Goal: Information Seeking & Learning: Compare options

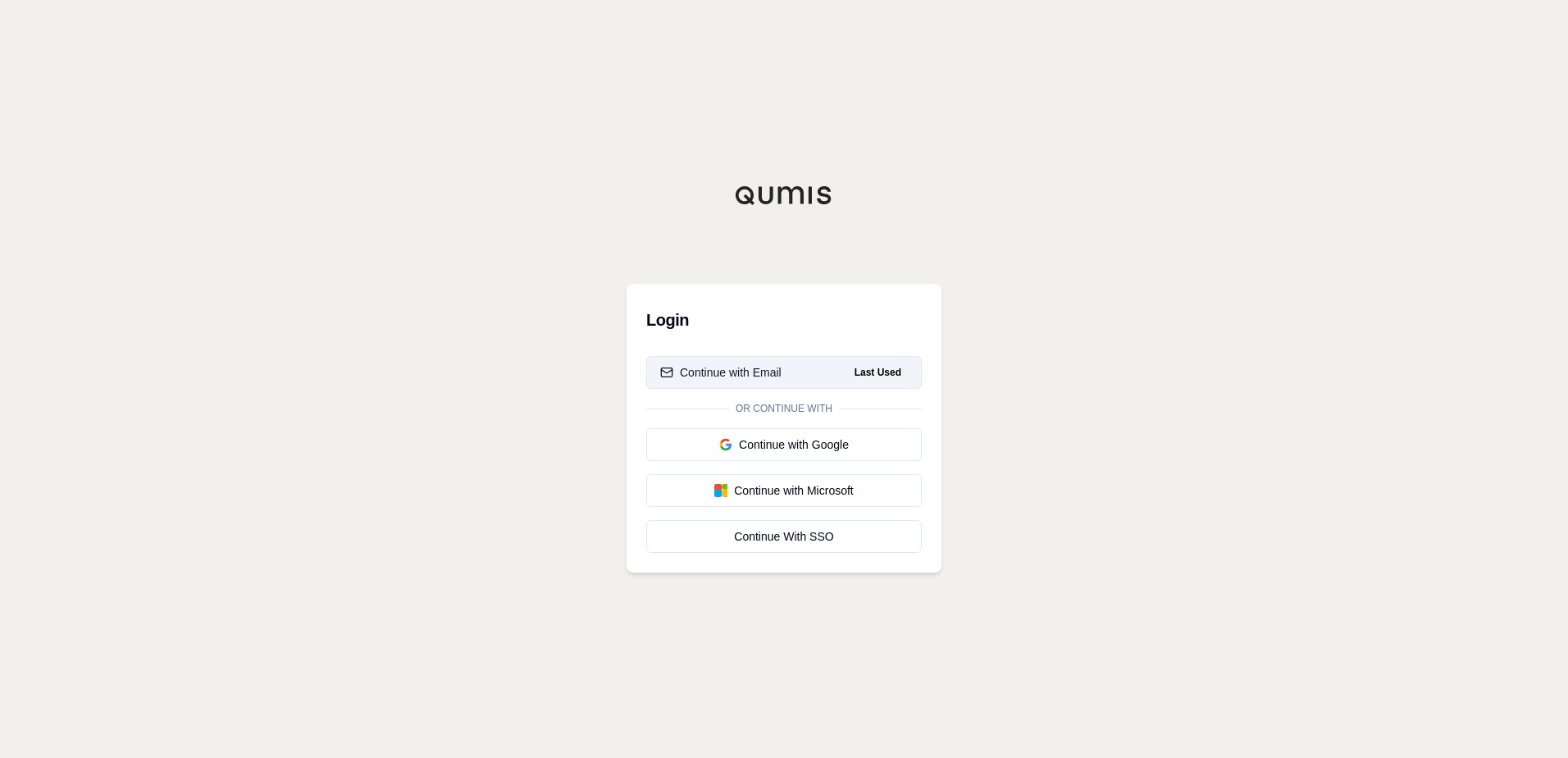
click at [714, 377] on div "Continue with Email" at bounding box center [721, 372] width 121 height 16
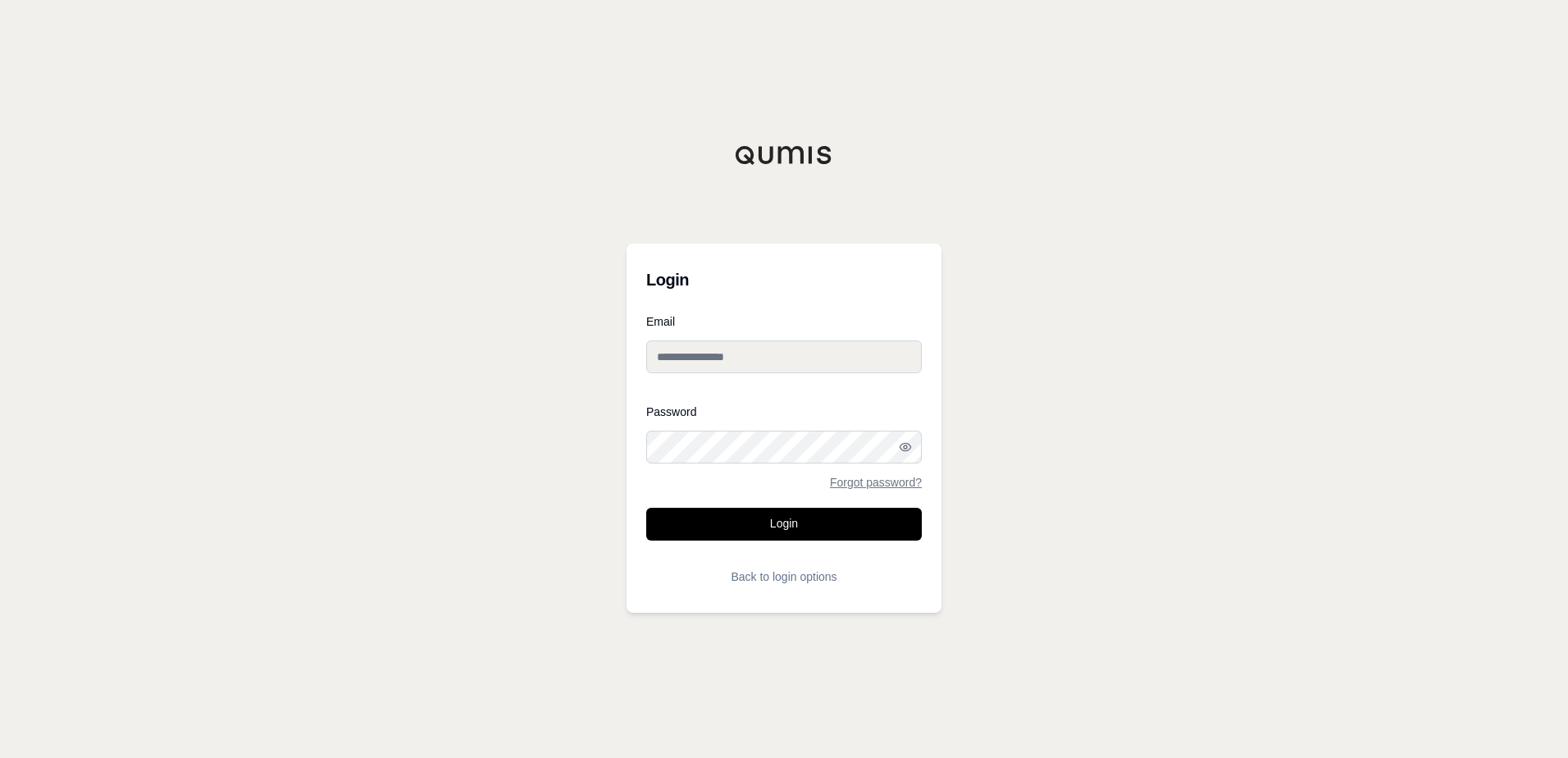
type input "**********"
click at [709, 350] on input "**********" at bounding box center [784, 357] width 275 height 33
click at [981, 271] on div "**********" at bounding box center [784, 379] width 1568 height 758
click at [787, 532] on button "Login" at bounding box center [784, 523] width 275 height 33
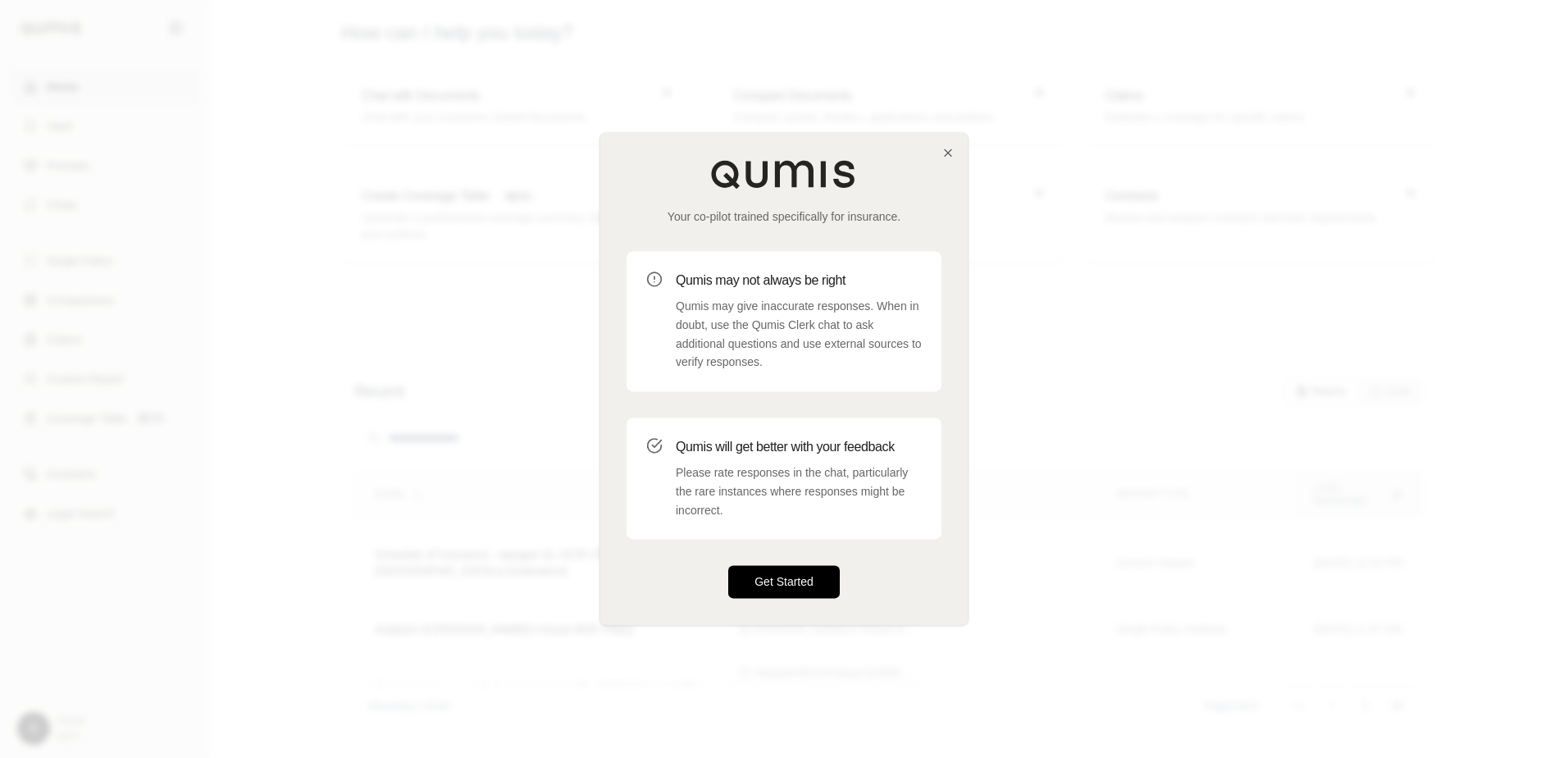
click at [766, 578] on button "Get Started" at bounding box center [784, 582] width 112 height 33
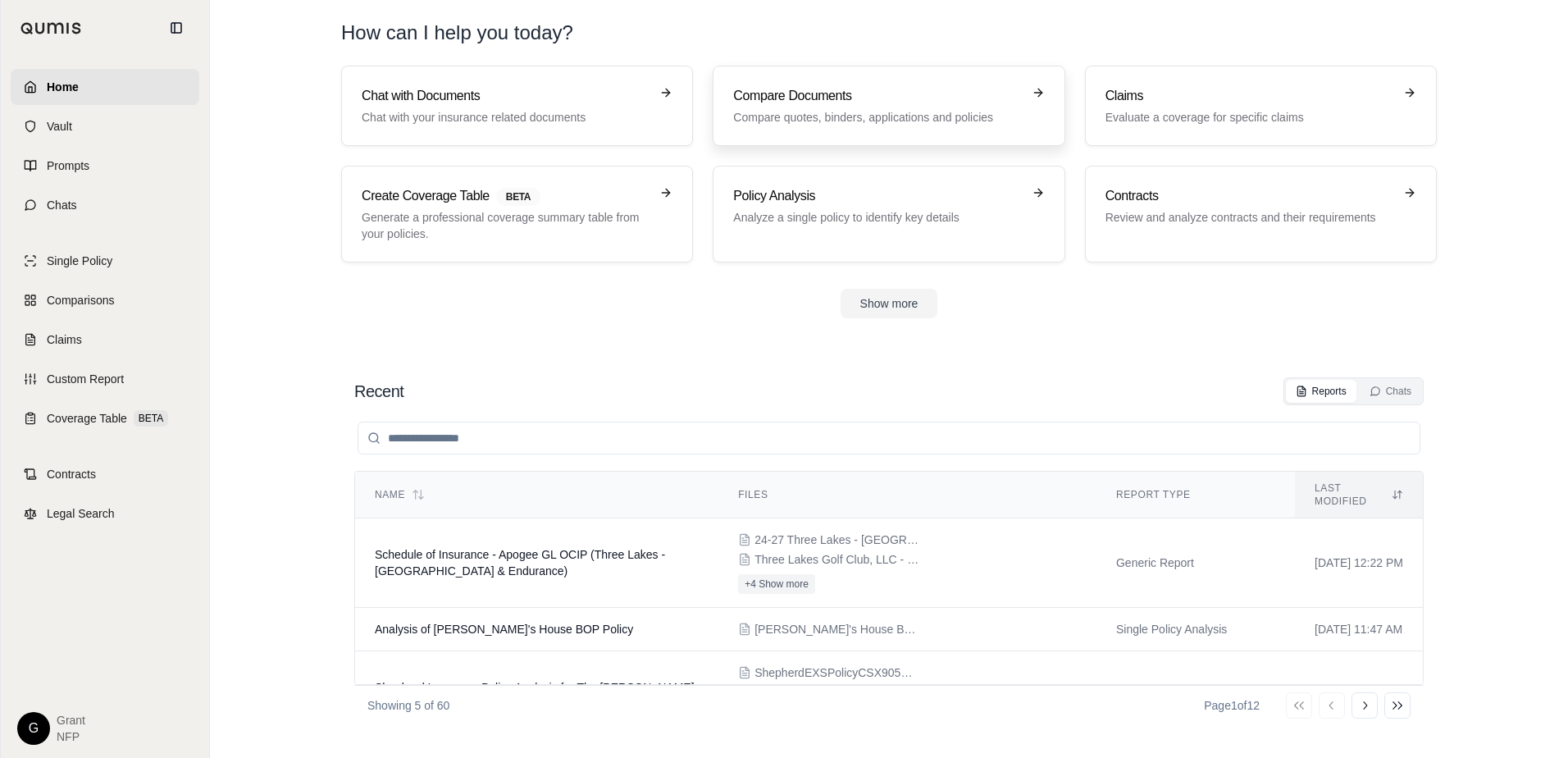
click at [795, 125] on p "Compare quotes, binders, applications and policies" at bounding box center [877, 116] width 288 height 16
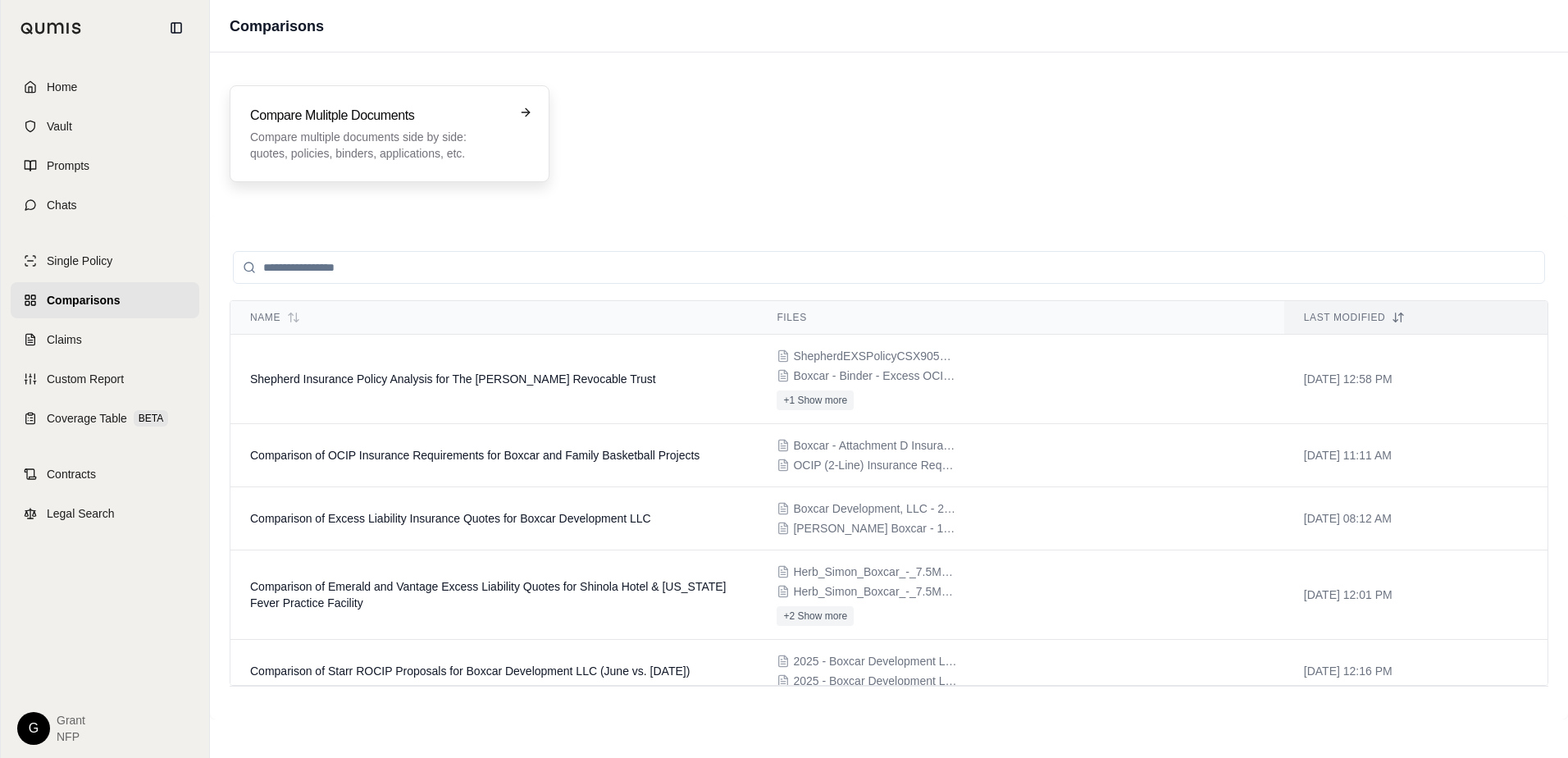
click at [346, 128] on div "Compare Mulitple Documents Compare multiple documents side by side: quotes, pol…" at bounding box center [378, 133] width 255 height 56
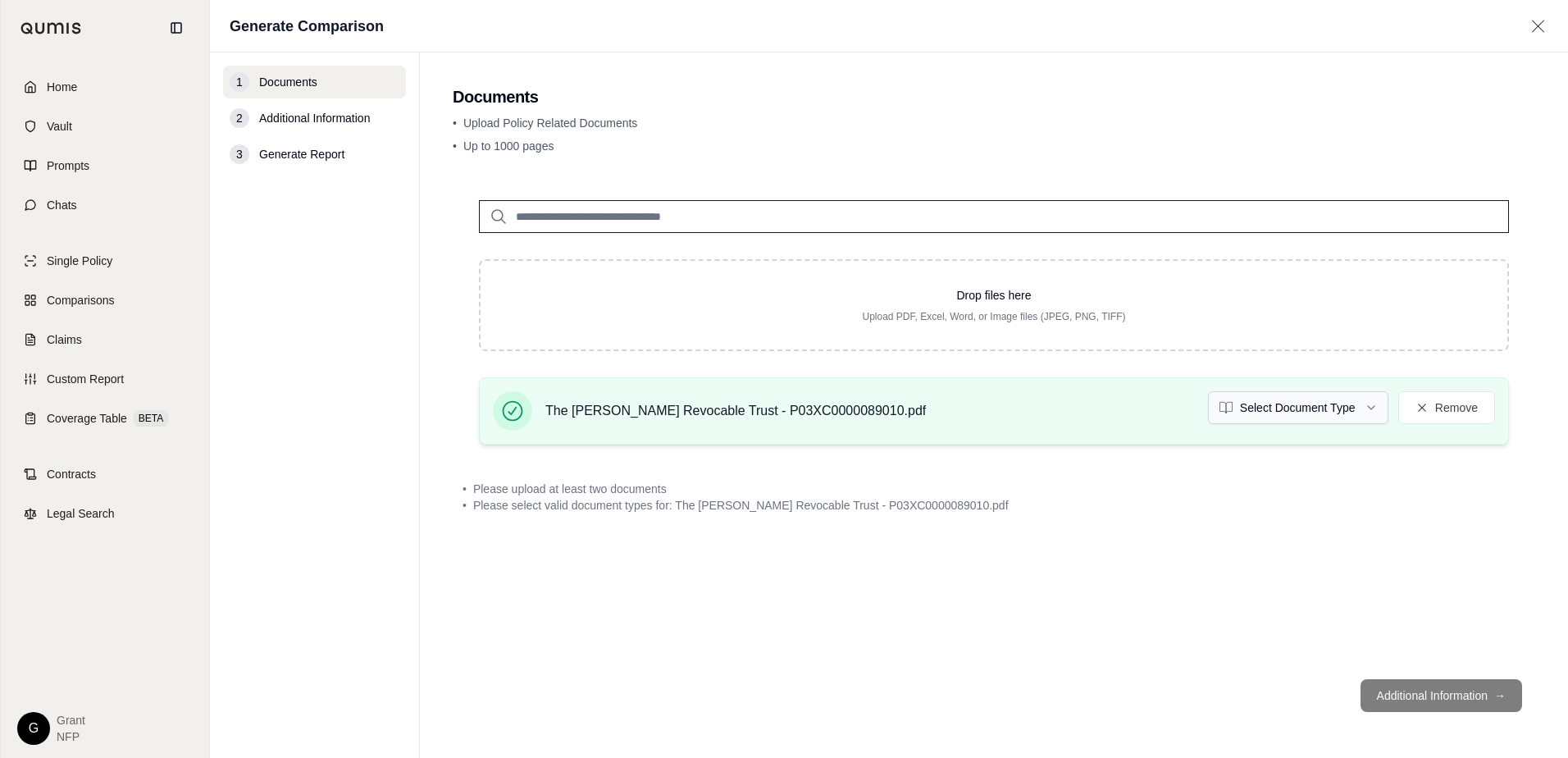
click at [1248, 410] on html "Home Vault Prompts Chats Single Policy Comparisons Claims Custom Report Coverag…" at bounding box center [784, 379] width 1568 height 758
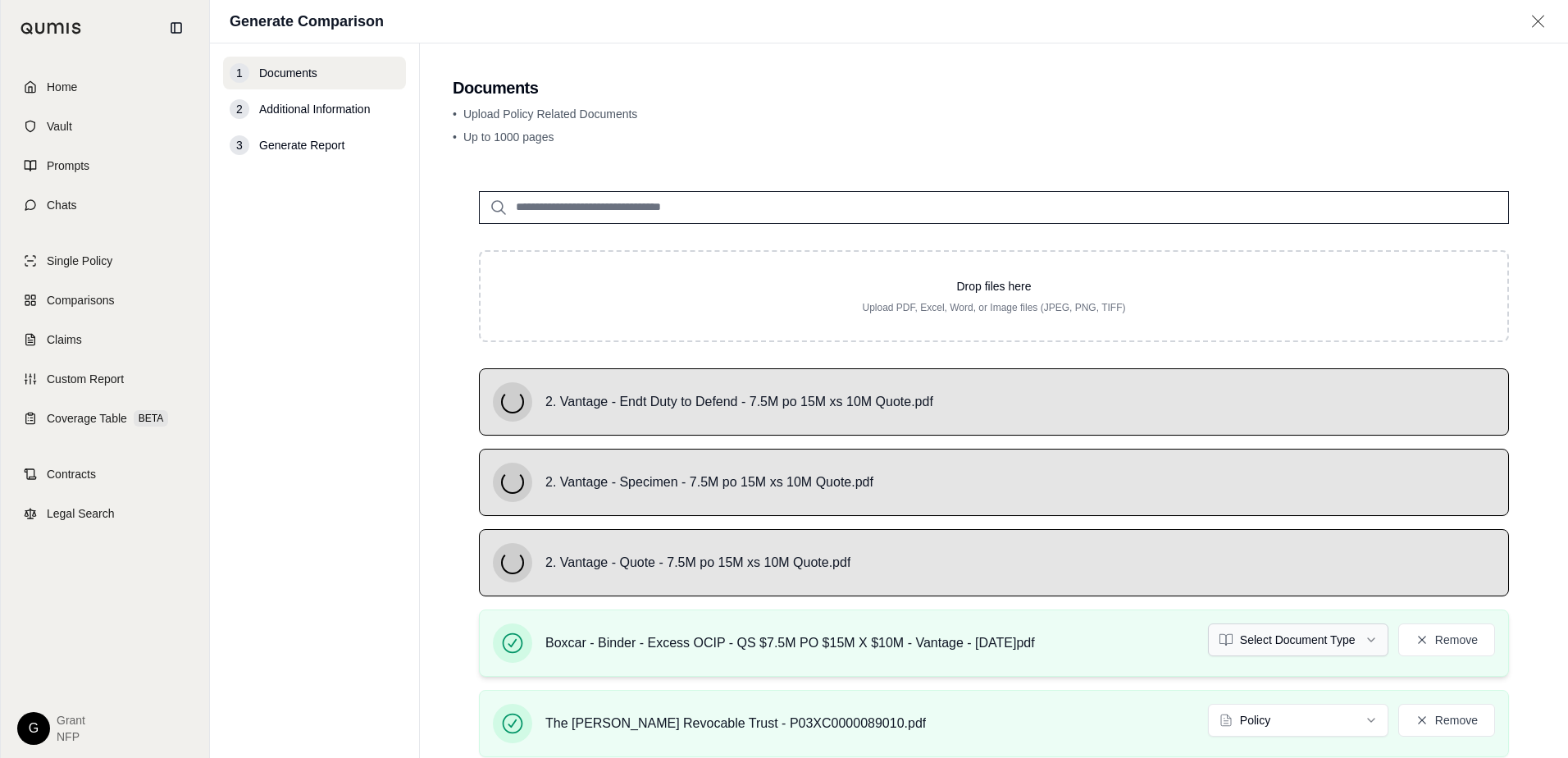
click at [1270, 644] on html "Home Vault Prompts Chats Single Policy Comparisons Claims Custom Report Coverag…" at bounding box center [784, 379] width 1568 height 758
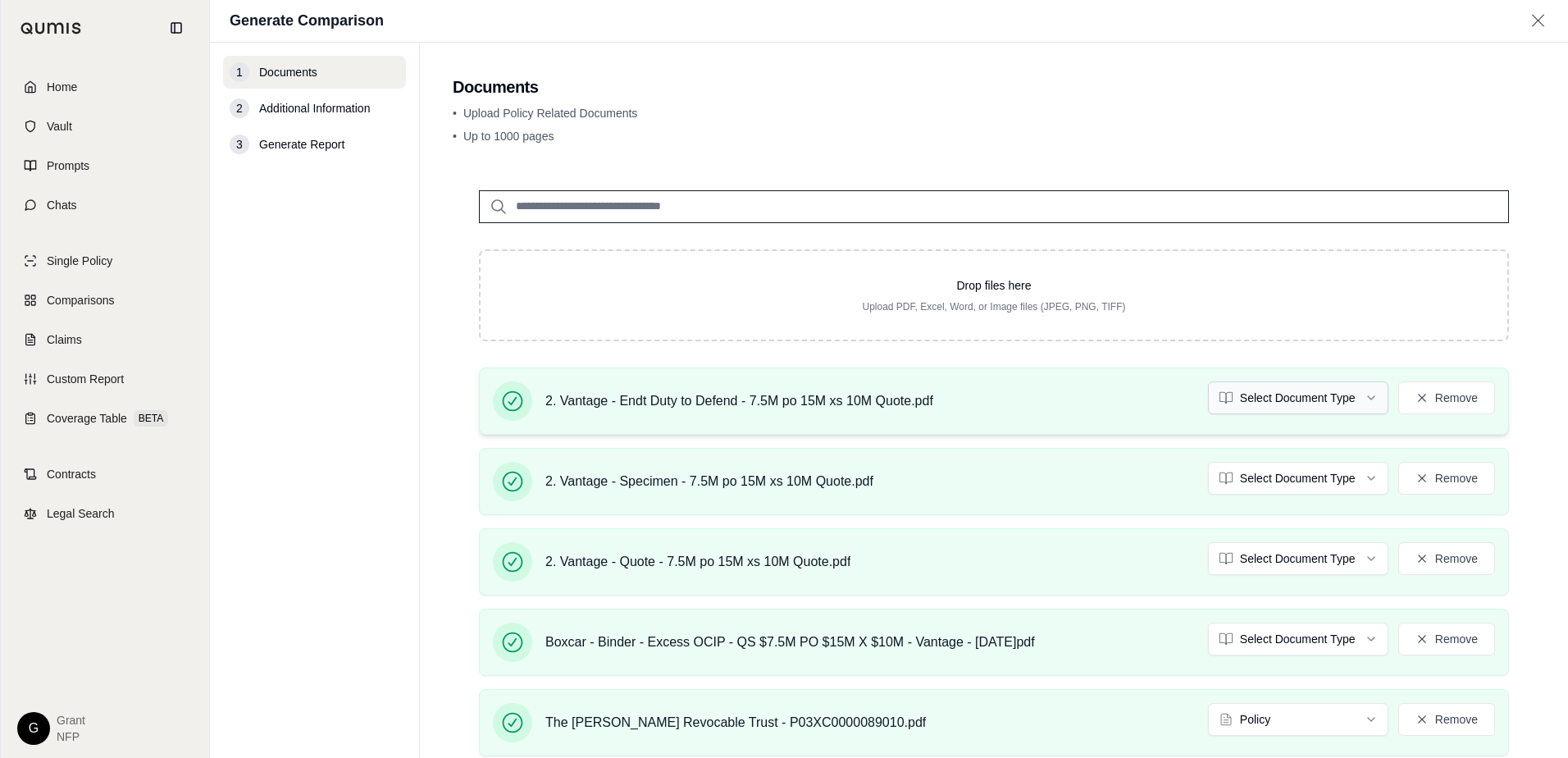
click at [1266, 396] on html "Home Vault Prompts Chats Single Policy Comparisons Claims Custom Report Coverag…" at bounding box center [784, 379] width 1568 height 758
click at [1274, 479] on html "Document type updated successfully Home Vault Prompts Chats Single Policy Compa…" at bounding box center [784, 379] width 1568 height 758
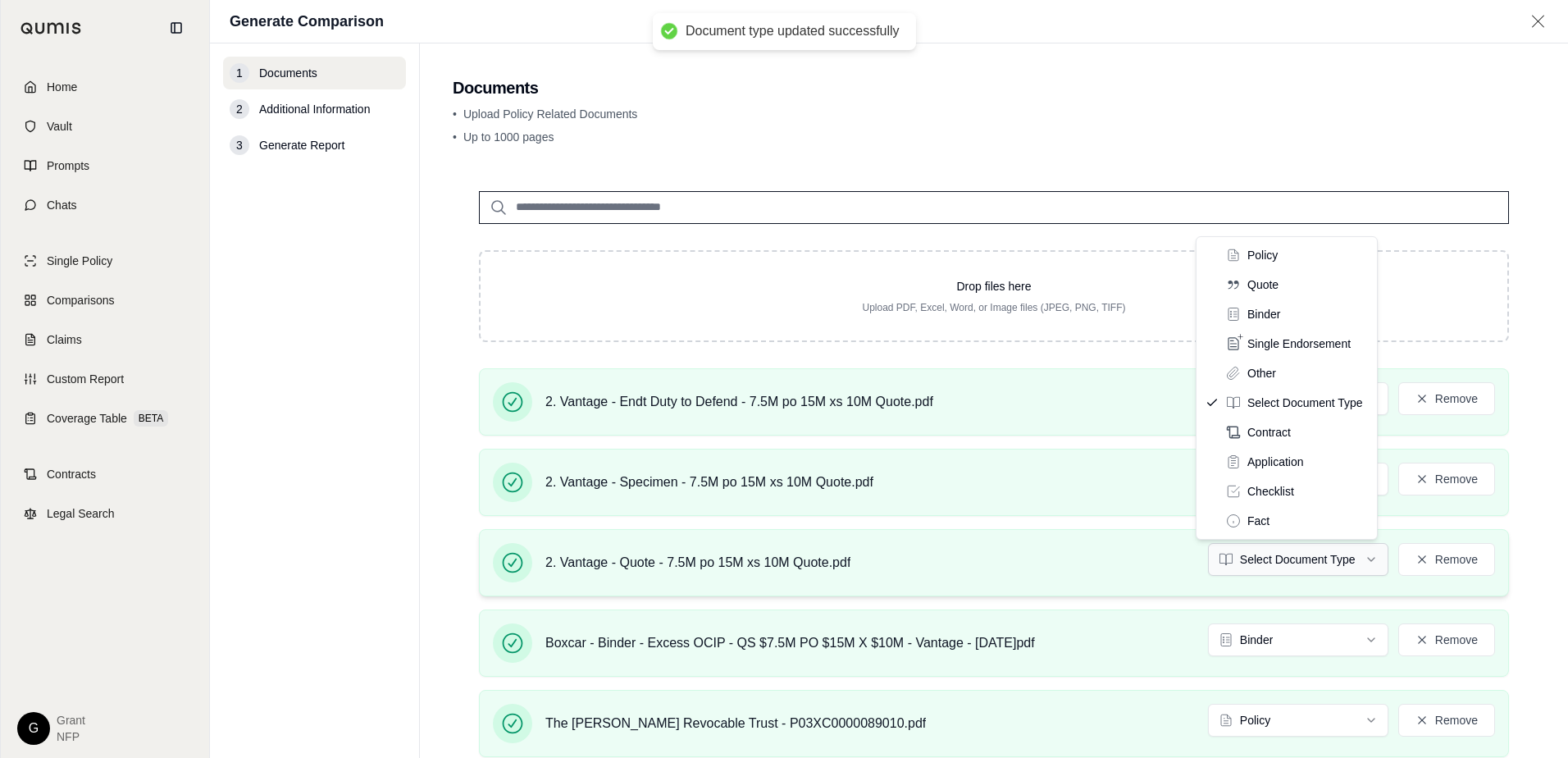
click at [1290, 564] on html "Document type updated successfully Home Vault Prompts Chats Single Policy Compa…" at bounding box center [784, 379] width 1568 height 758
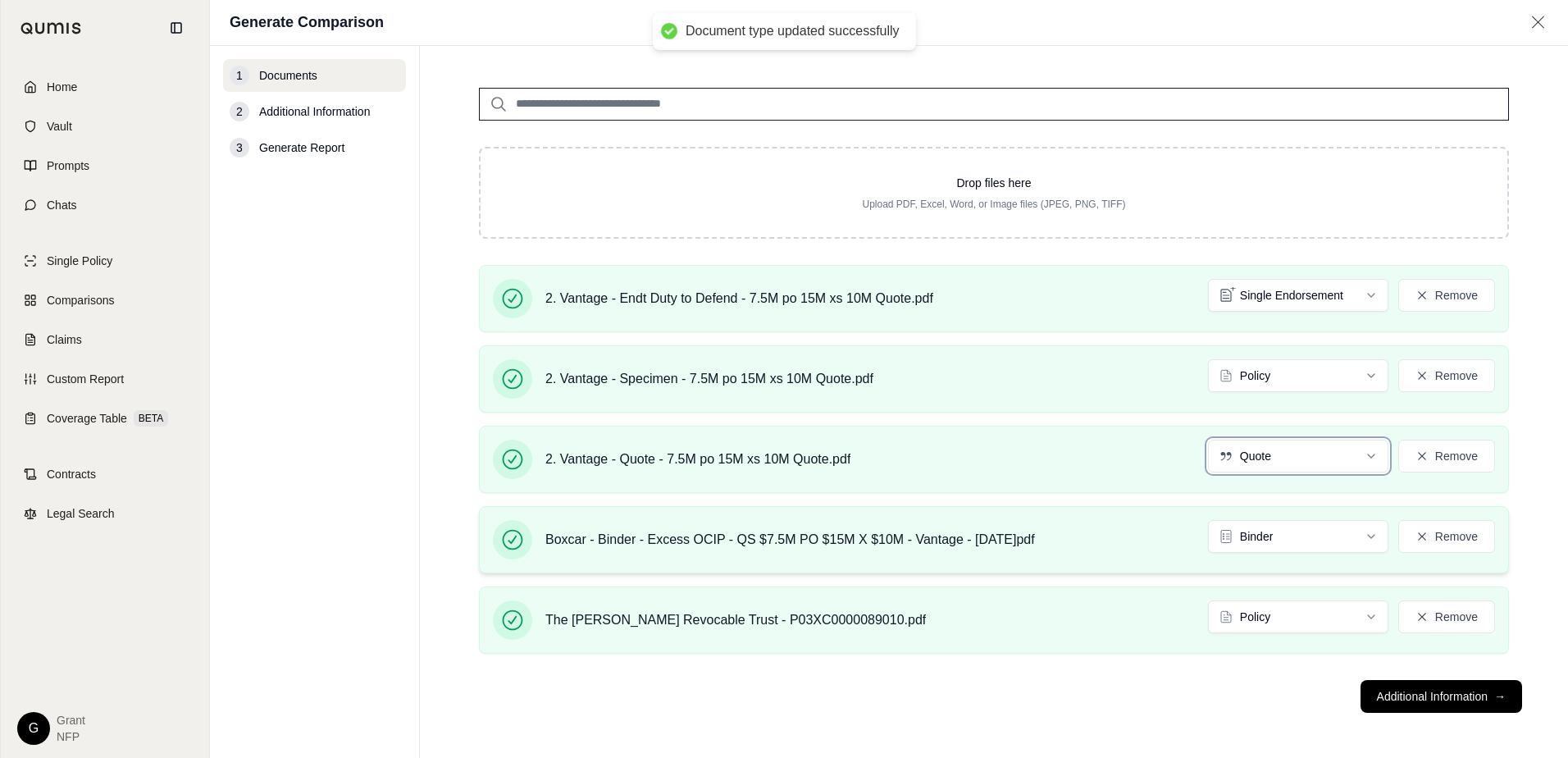
scroll to position [107, 0]
click at [1468, 694] on button "Additional Information →" at bounding box center [1441, 696] width 162 height 33
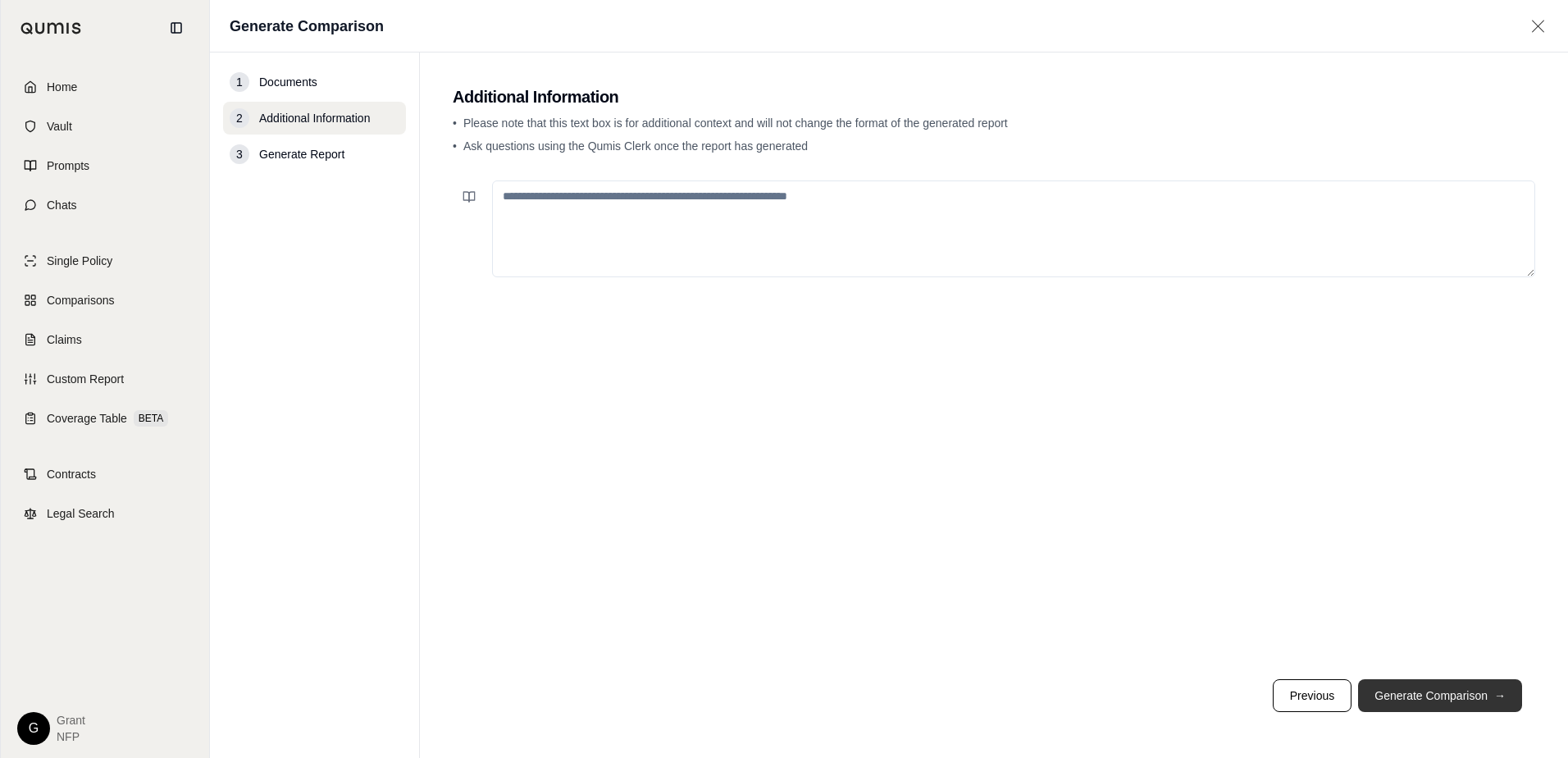
click at [1467, 699] on button "Generate Comparison →" at bounding box center [1439, 696] width 164 height 33
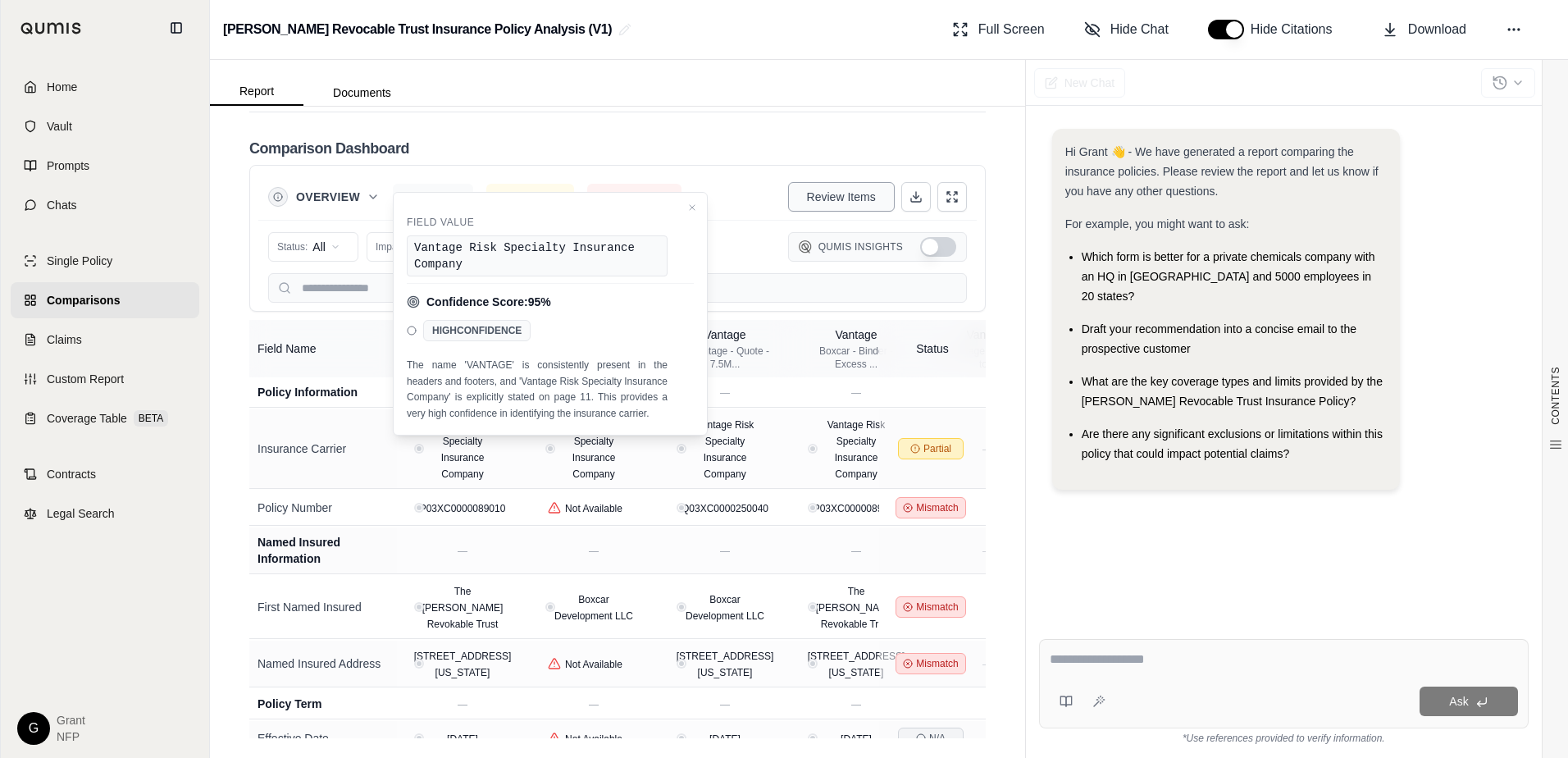
click at [824, 201] on span "Review Items" at bounding box center [841, 196] width 69 height 16
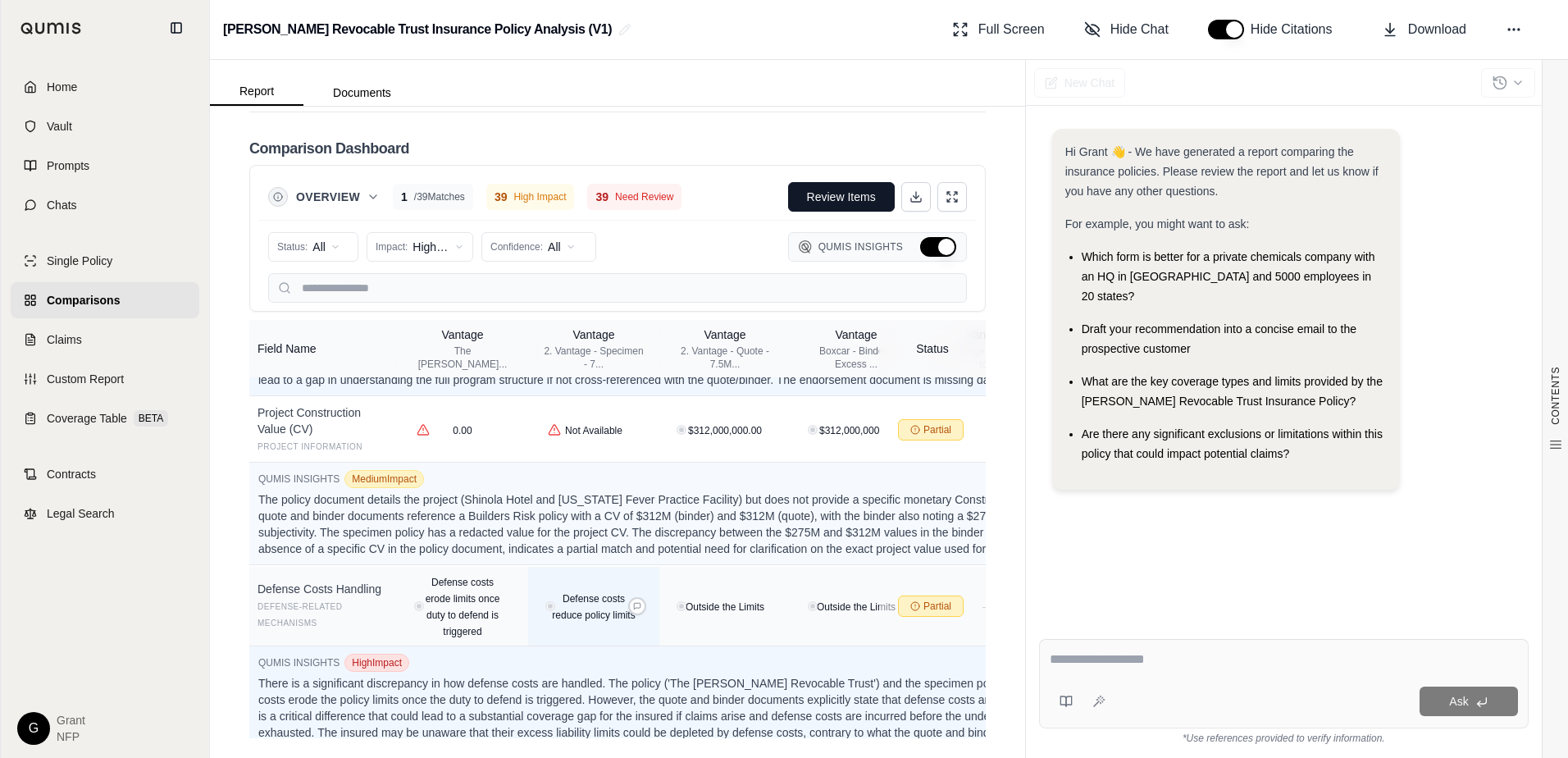
scroll to position [1968, 0]
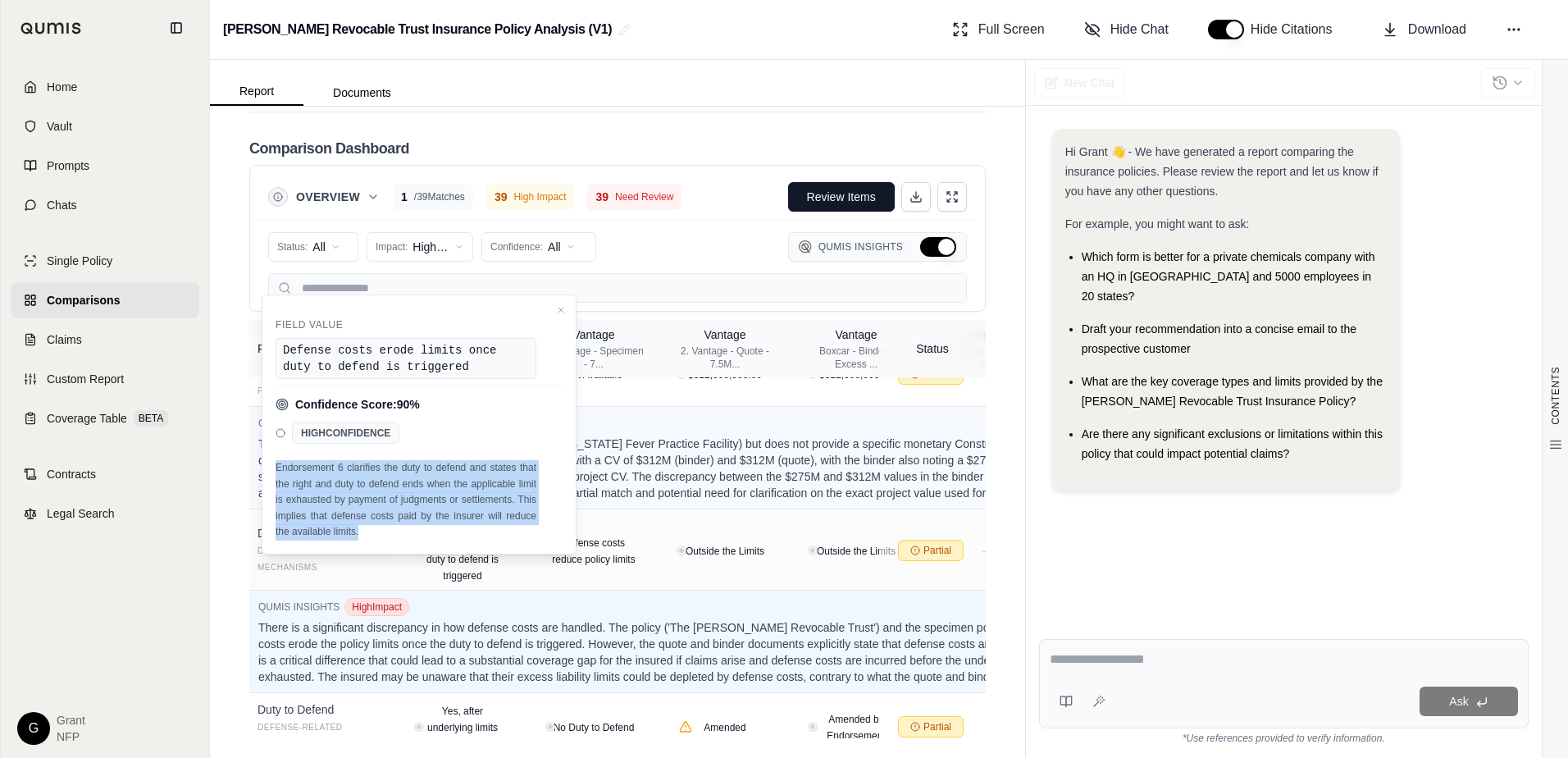
drag, startPoint x: 275, startPoint y: 465, endPoint x: 391, endPoint y: 536, distance: 136.0
click at [391, 536] on div "Endorsement 6 clarifies the duty to defend and states that the right and duty t…" at bounding box center [406, 500] width 261 height 80
drag, startPoint x: 391, startPoint y: 536, endPoint x: 366, endPoint y: 532, distance: 25.3
click at [366, 532] on div "Endorsement 6 clarifies the duty to defend and states that the right and duty t…" at bounding box center [406, 500] width 261 height 80
drag, startPoint x: 276, startPoint y: 465, endPoint x: 367, endPoint y: 534, distance: 114.2
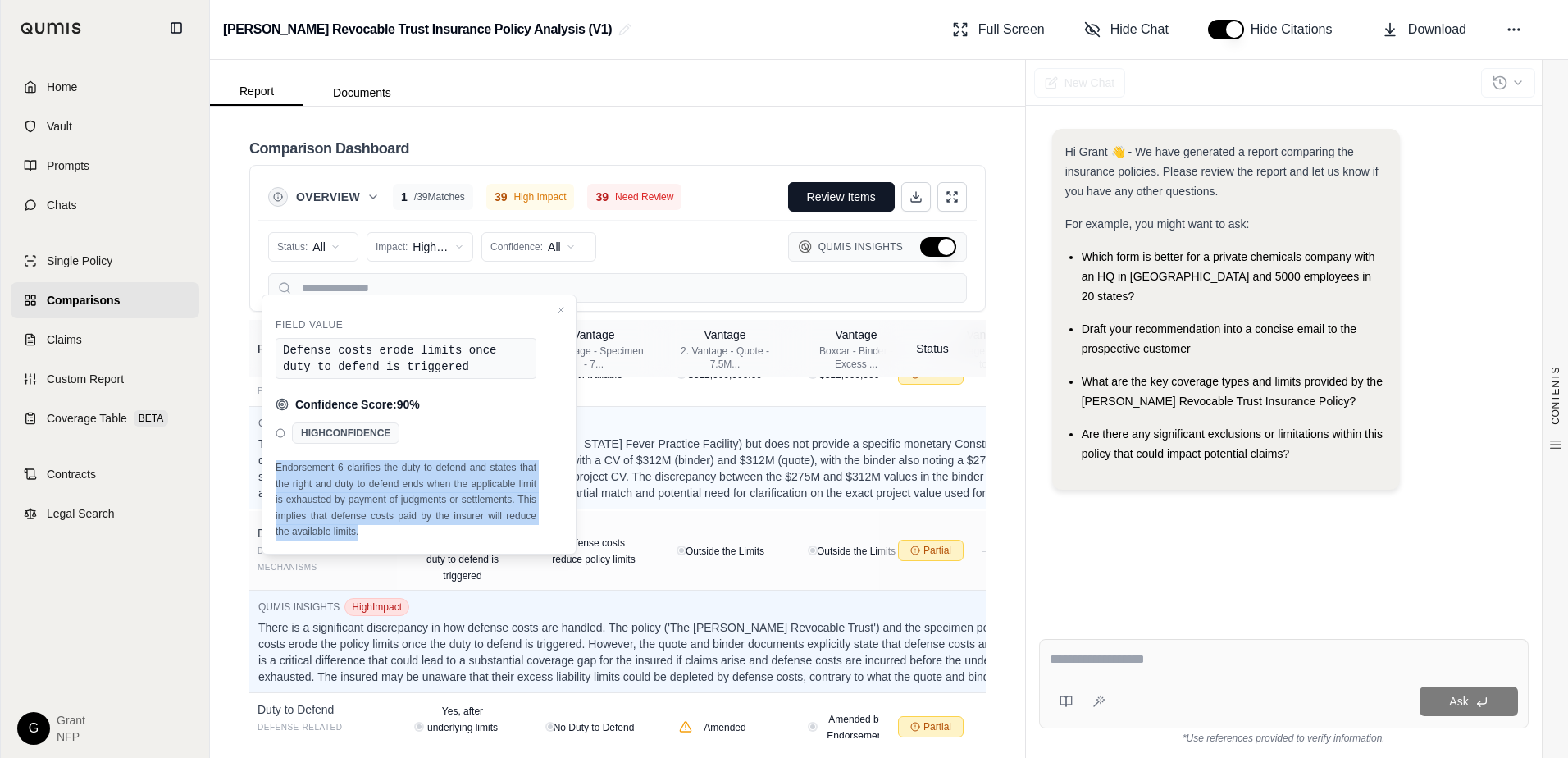
click at [367, 534] on div "Endorsement 6 clarifies the duty to defend and states that the right and duty t…" at bounding box center [406, 500] width 261 height 80
copy span "Endorsement 6 clarifies the duty to defend and states that the right and duty t…"
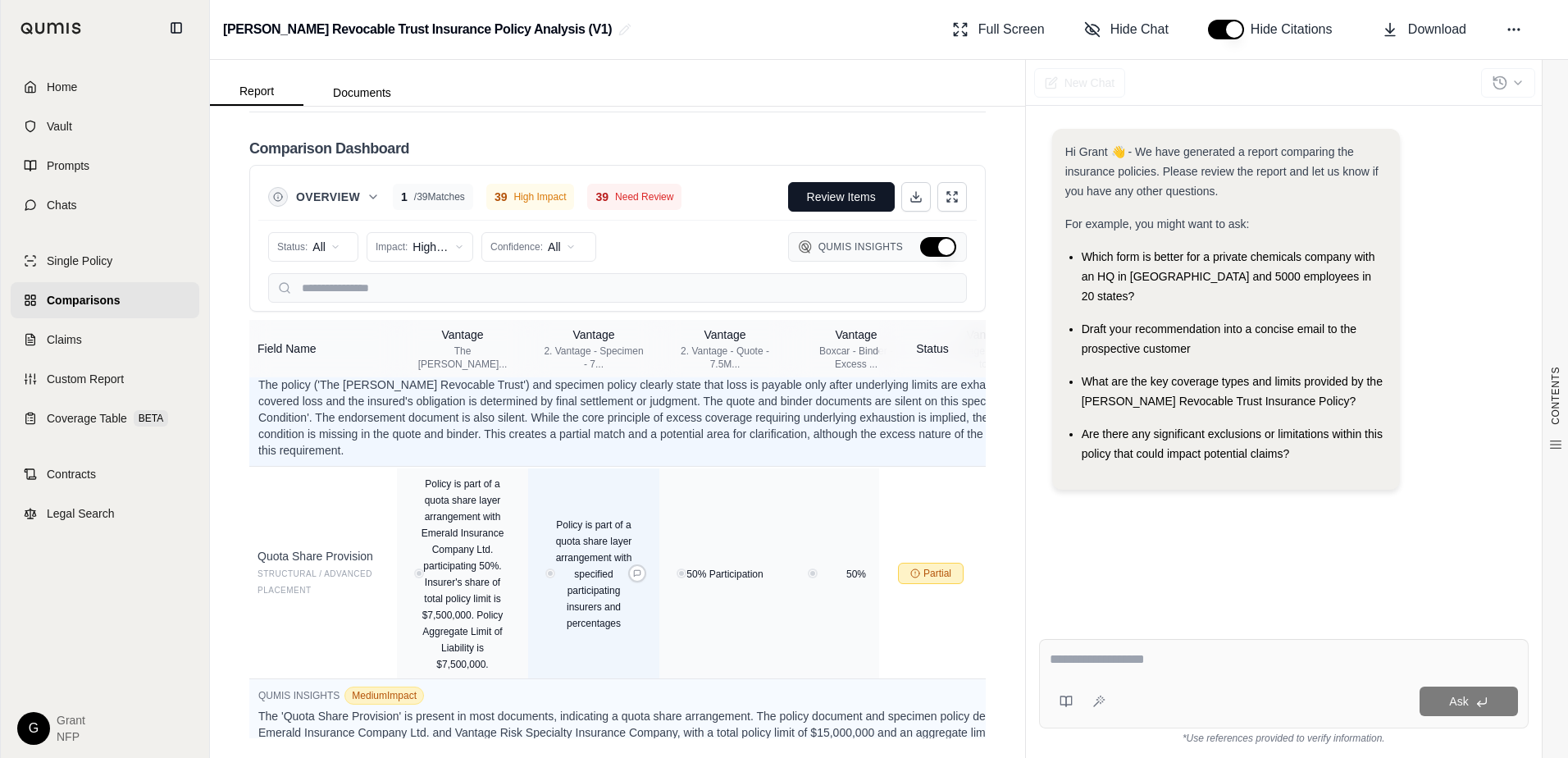
scroll to position [6038, 0]
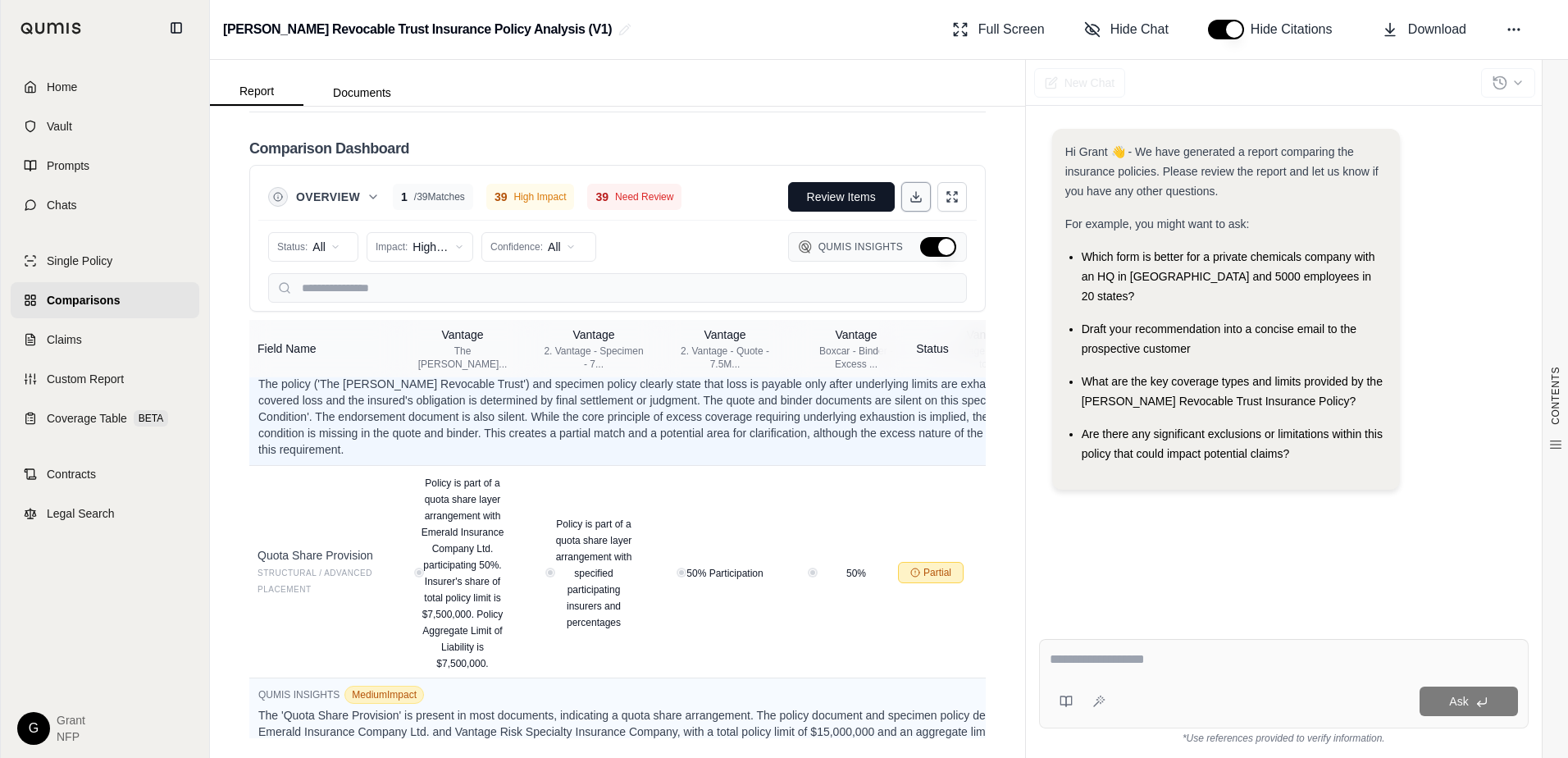
click at [909, 198] on icon at bounding box center [916, 197] width 13 height 13
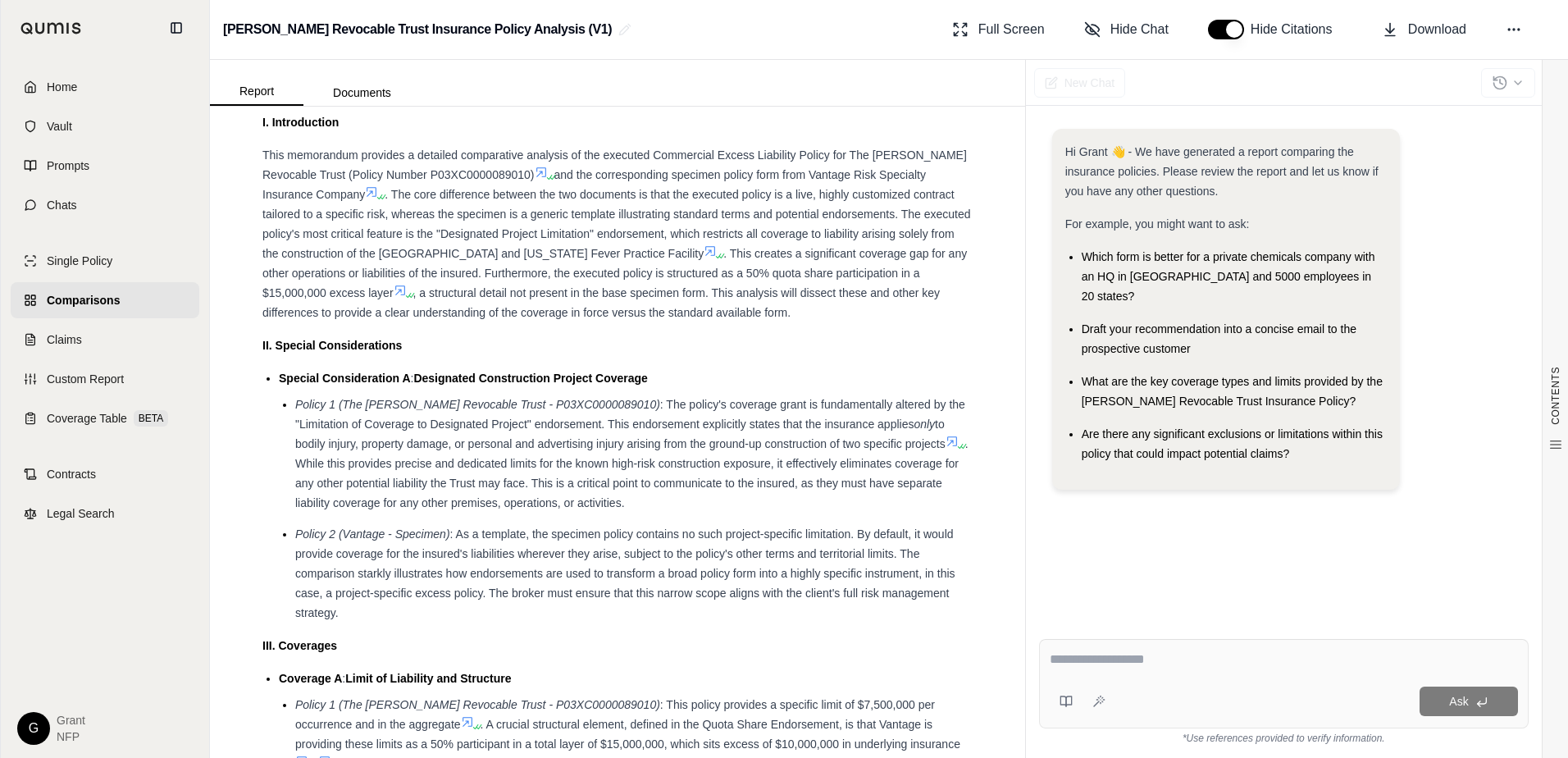
scroll to position [0, 0]
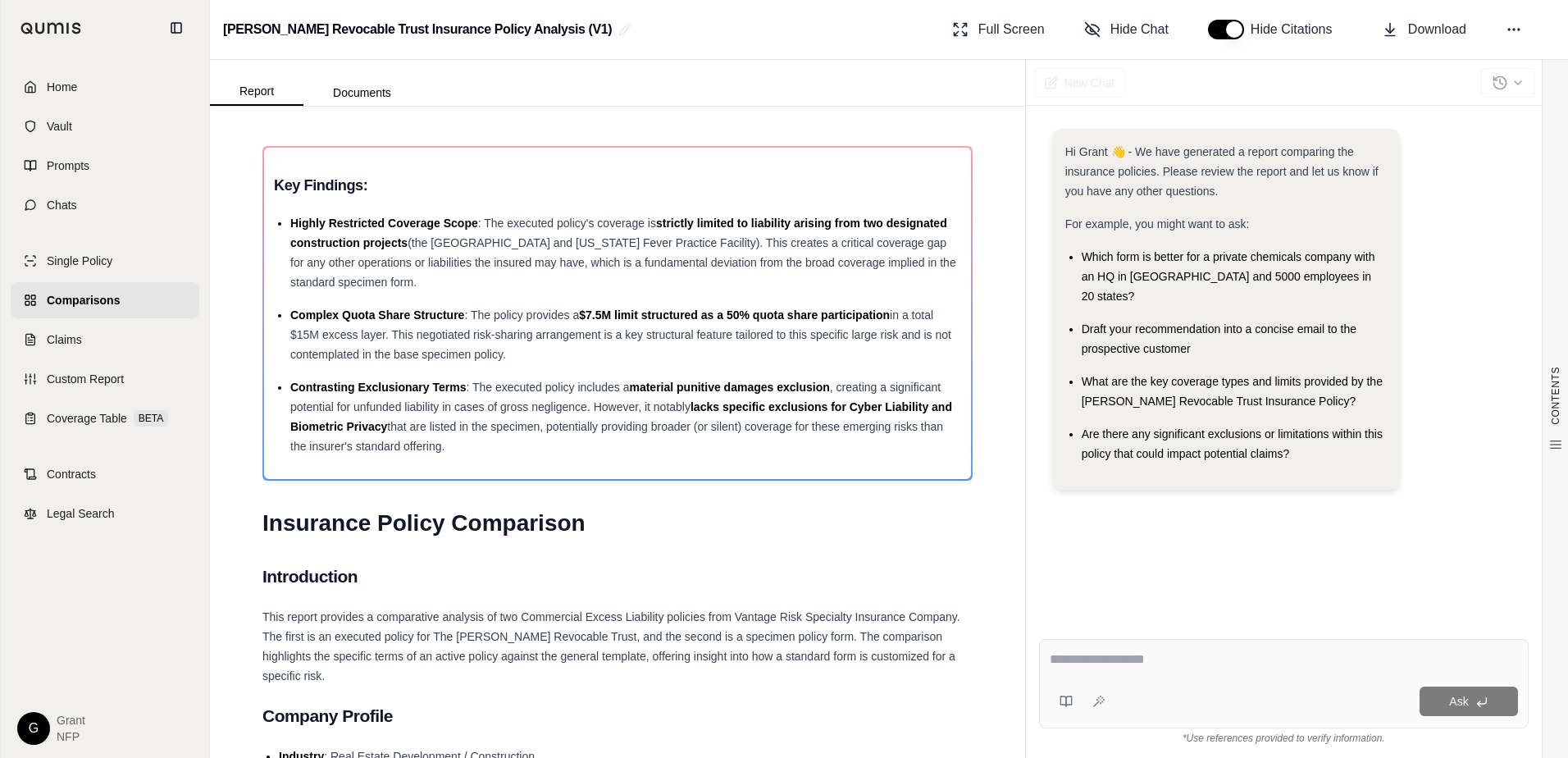
click at [85, 290] on link "Comparisons" at bounding box center [104, 300] width 188 height 36
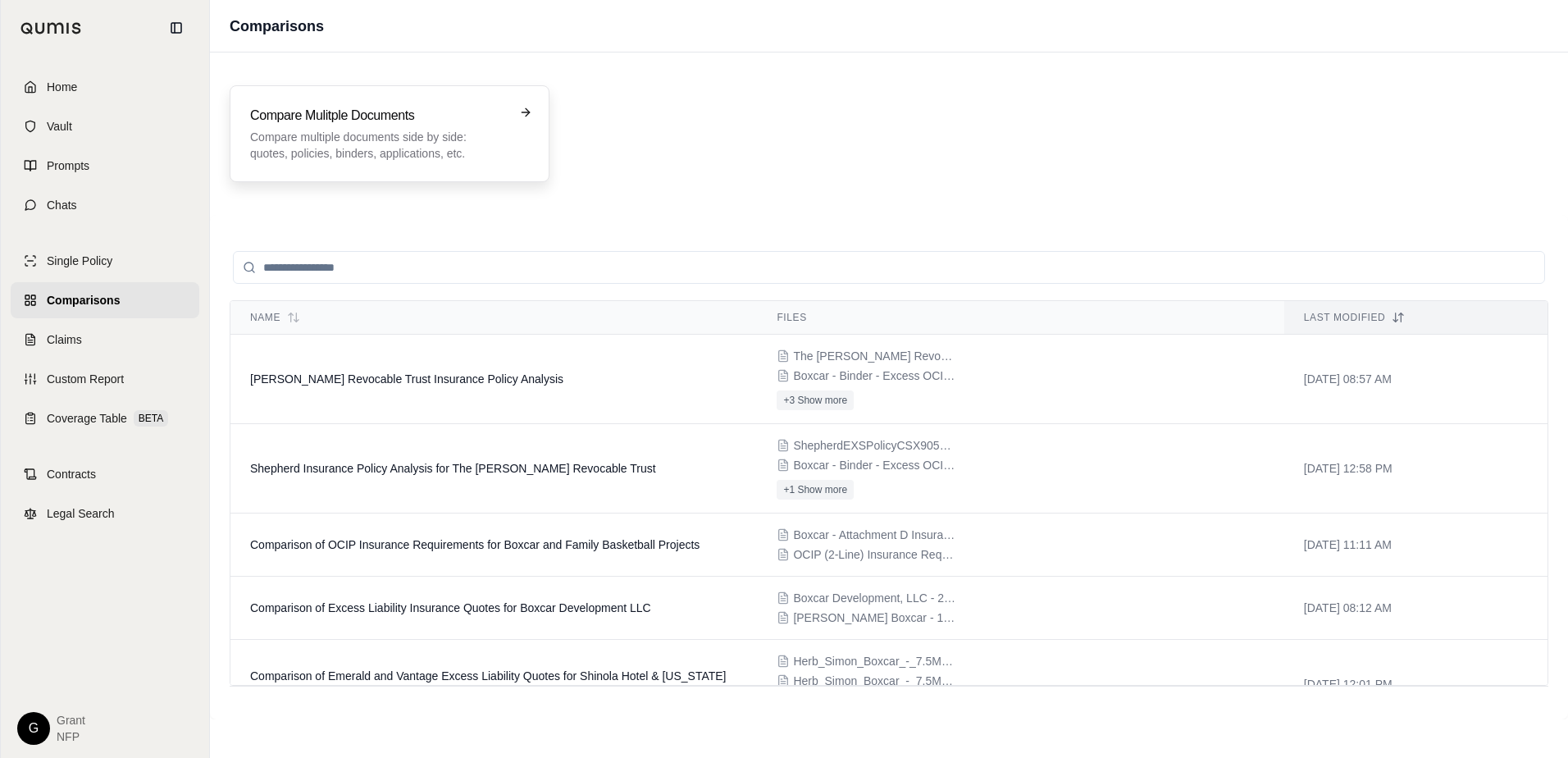
click at [347, 145] on p "Compare multiple documents side by side: quotes, policies, binders, application…" at bounding box center [378, 145] width 255 height 33
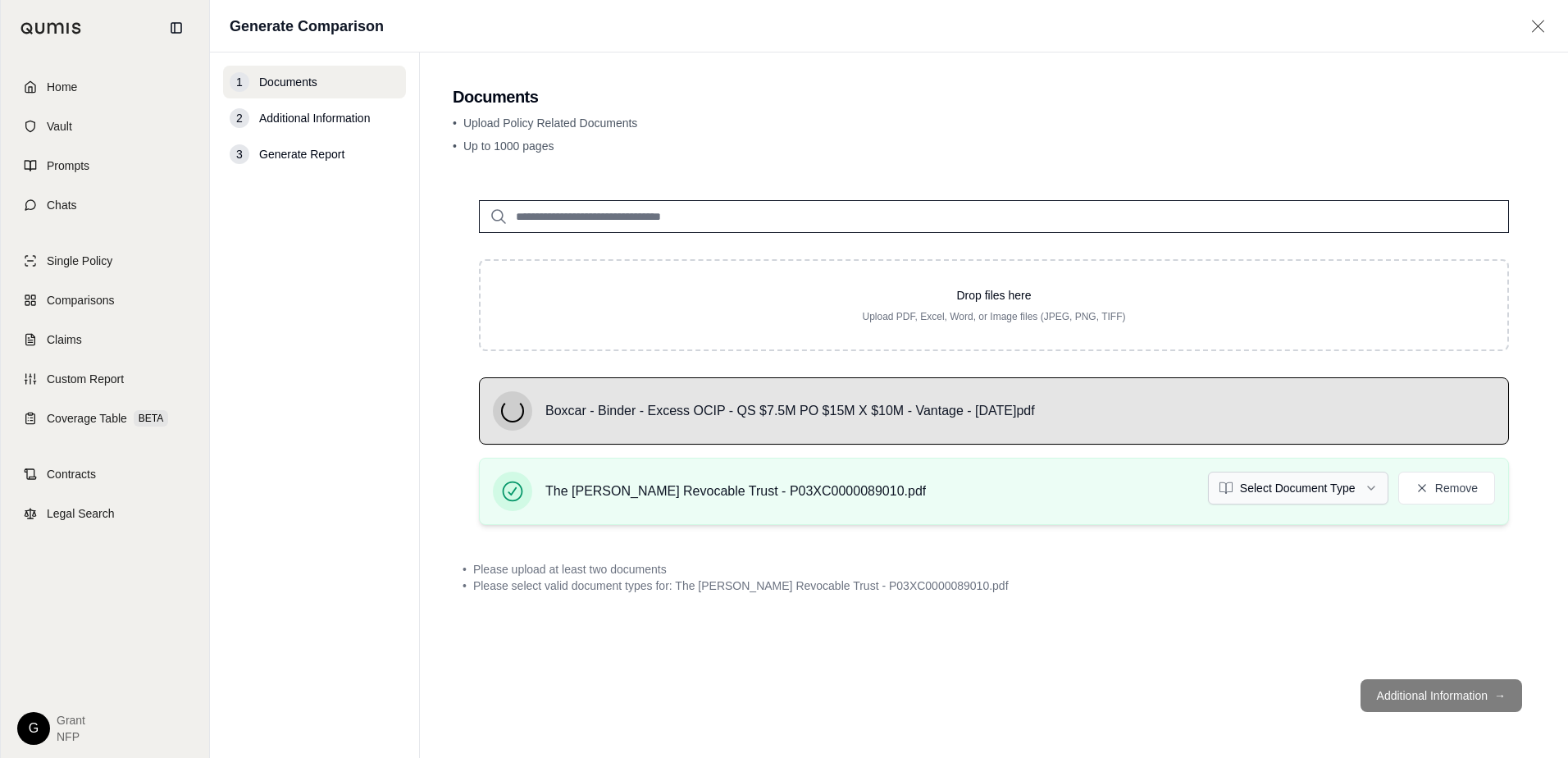
click at [1357, 495] on html "Home Vault Prompts Chats Single Policy Comparisons Claims Custom Report Coverag…" at bounding box center [784, 379] width 1568 height 758
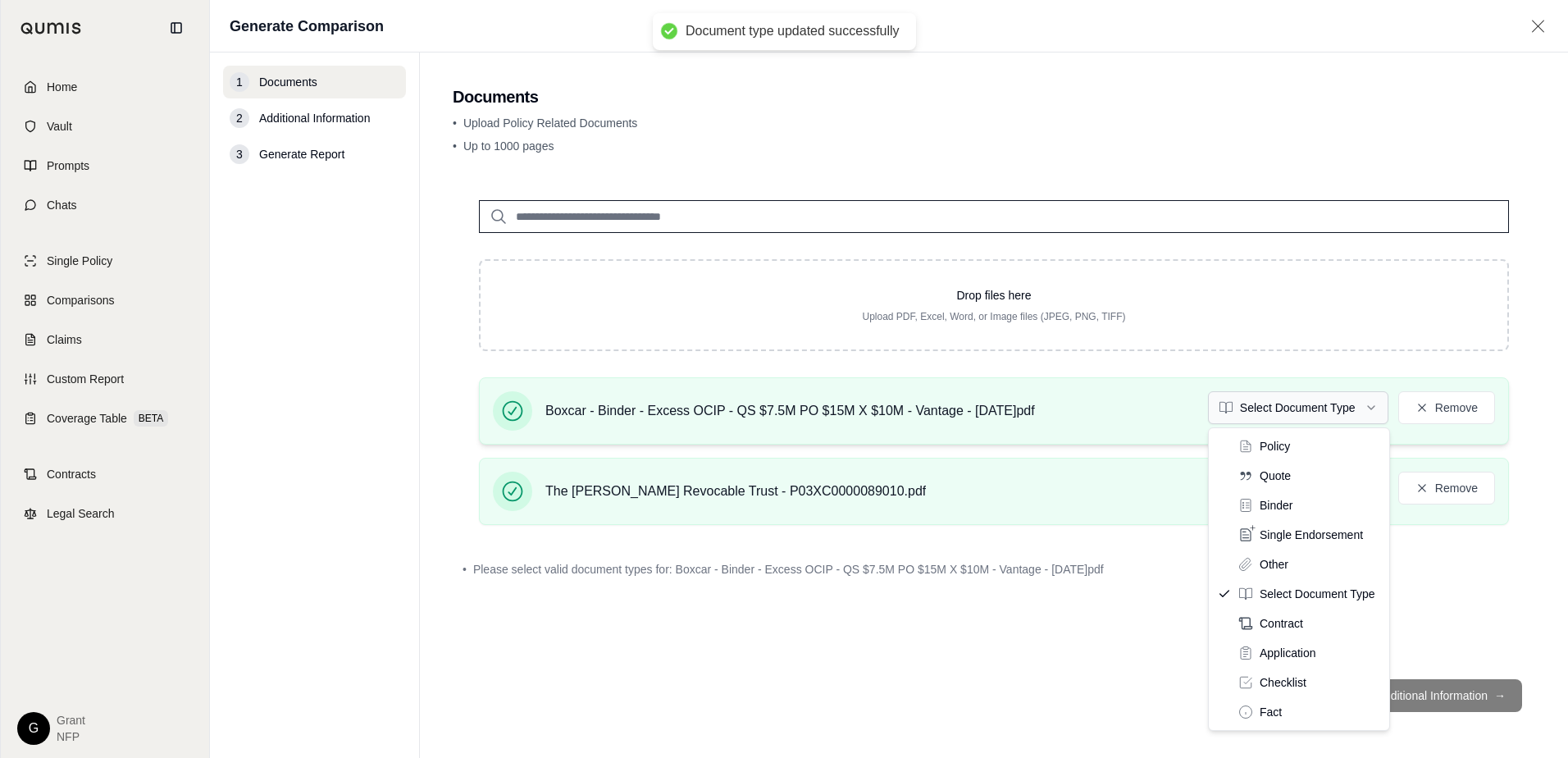
click at [1313, 414] on html "Document type updated successfully Home Vault Prompts Chats Single Policy Compa…" at bounding box center [784, 379] width 1568 height 758
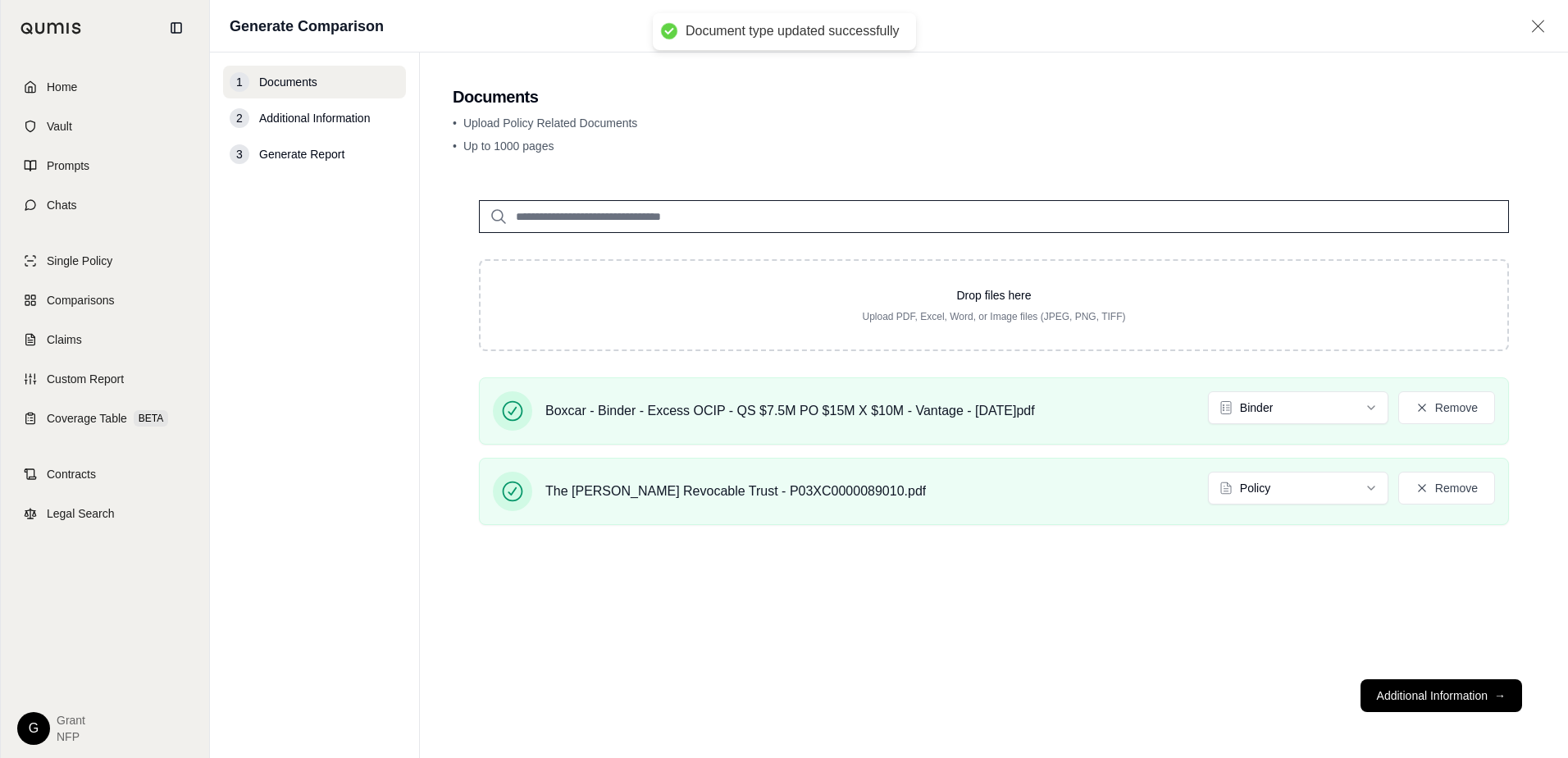
click at [1424, 700] on button "Additional Information →" at bounding box center [1441, 696] width 162 height 33
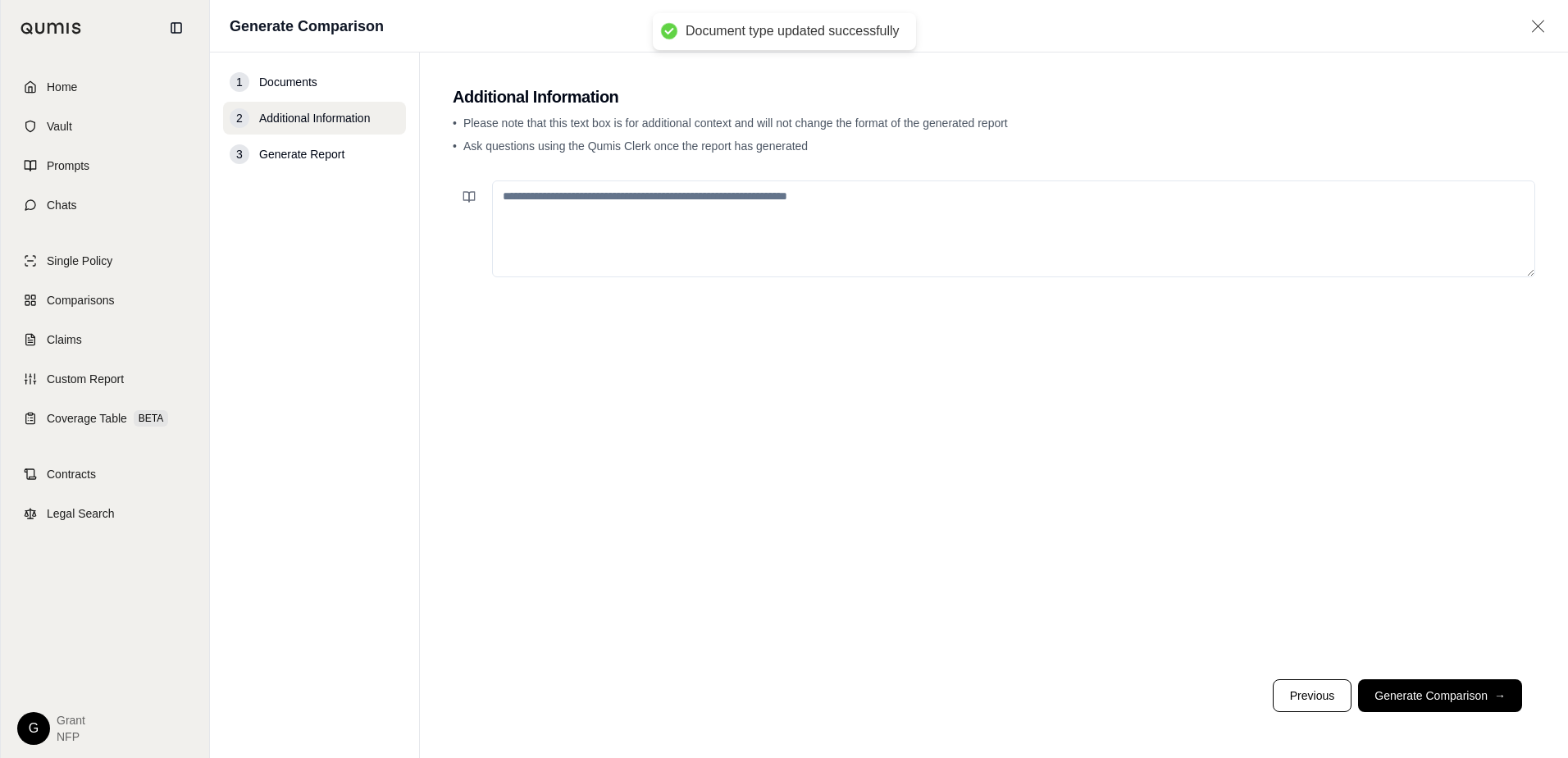
click at [1424, 700] on button "Generate Comparison →" at bounding box center [1439, 696] width 164 height 33
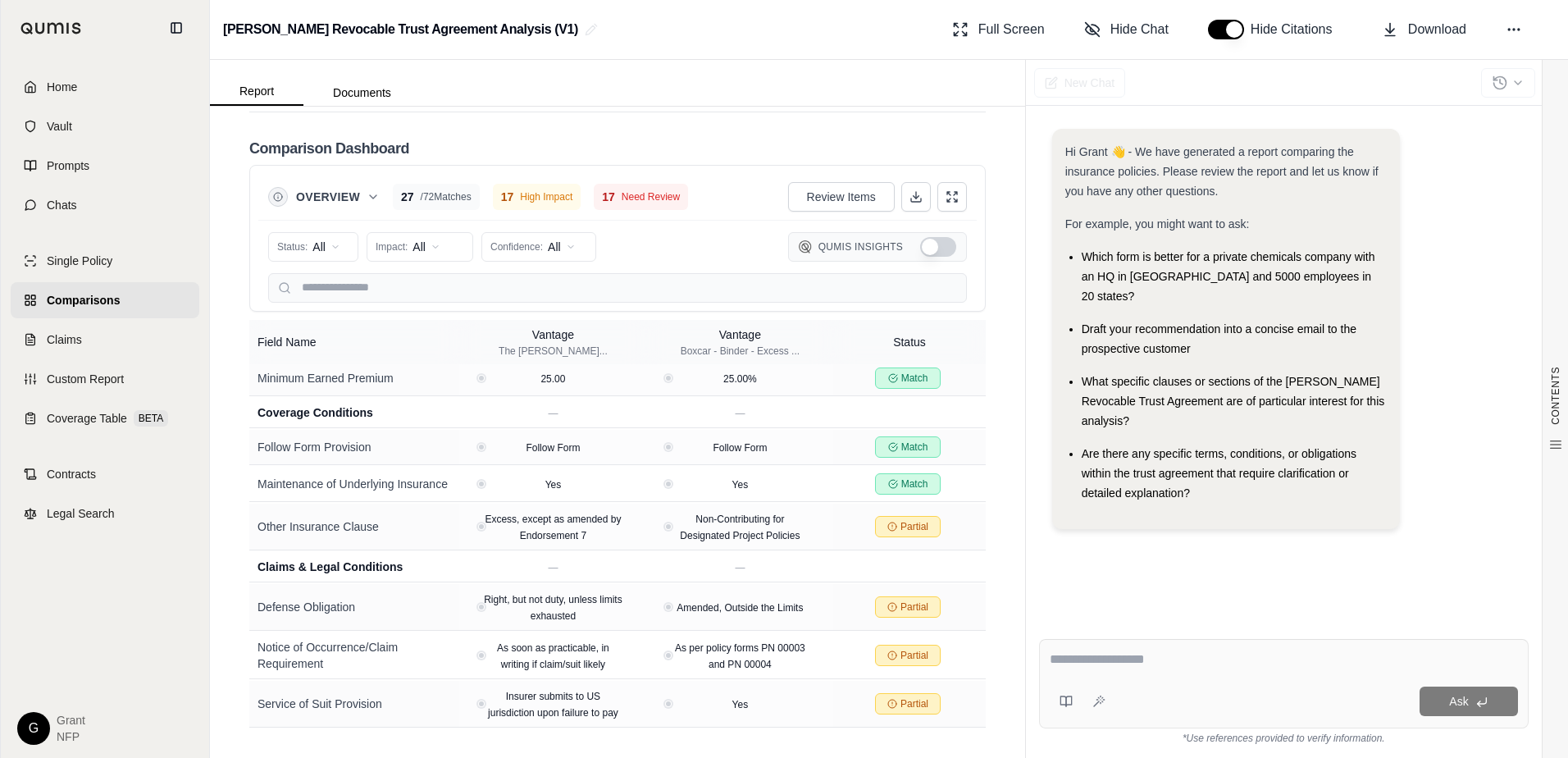
scroll to position [2492, 0]
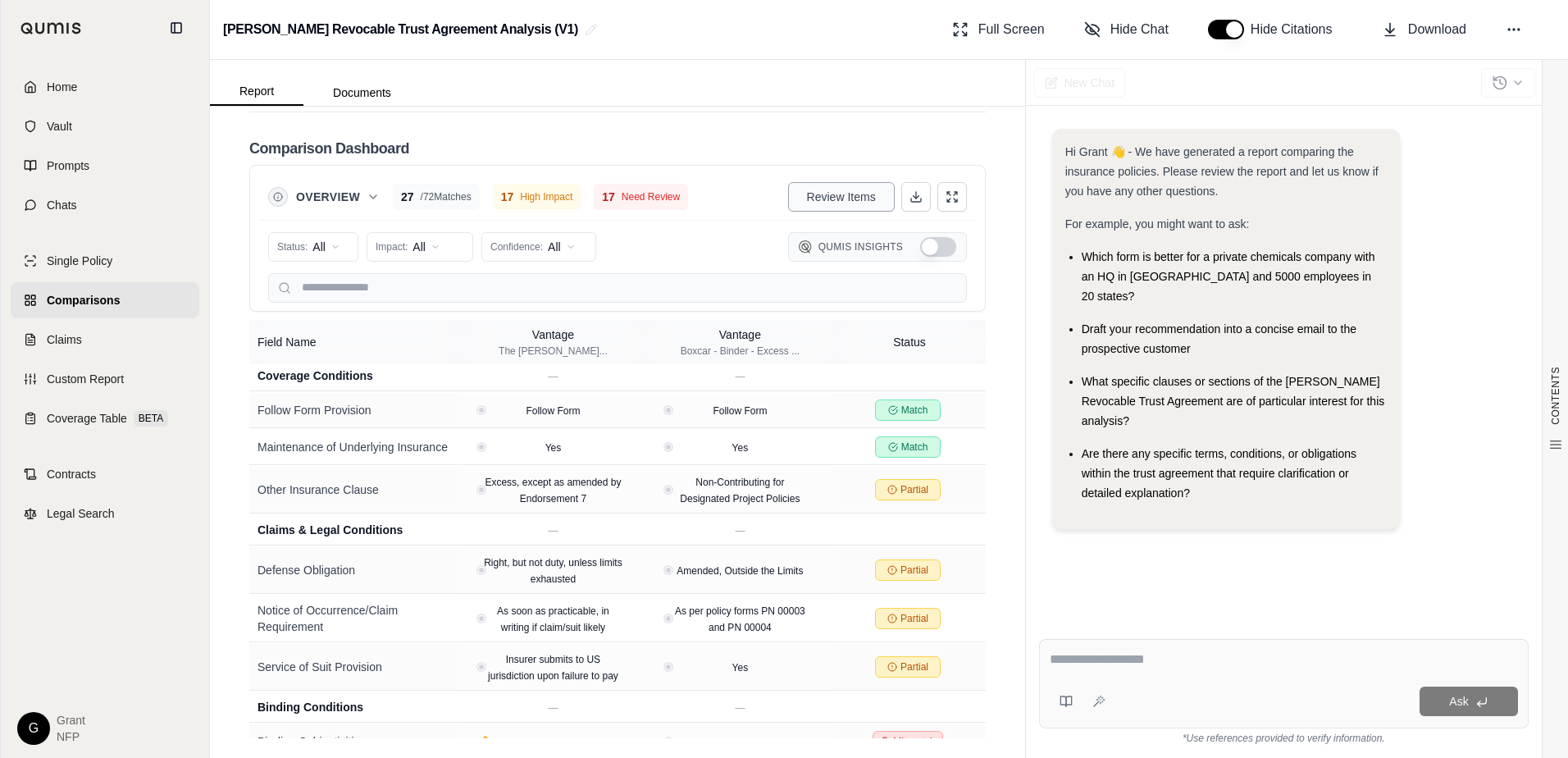
click at [807, 198] on span "Review Items" at bounding box center [841, 196] width 69 height 16
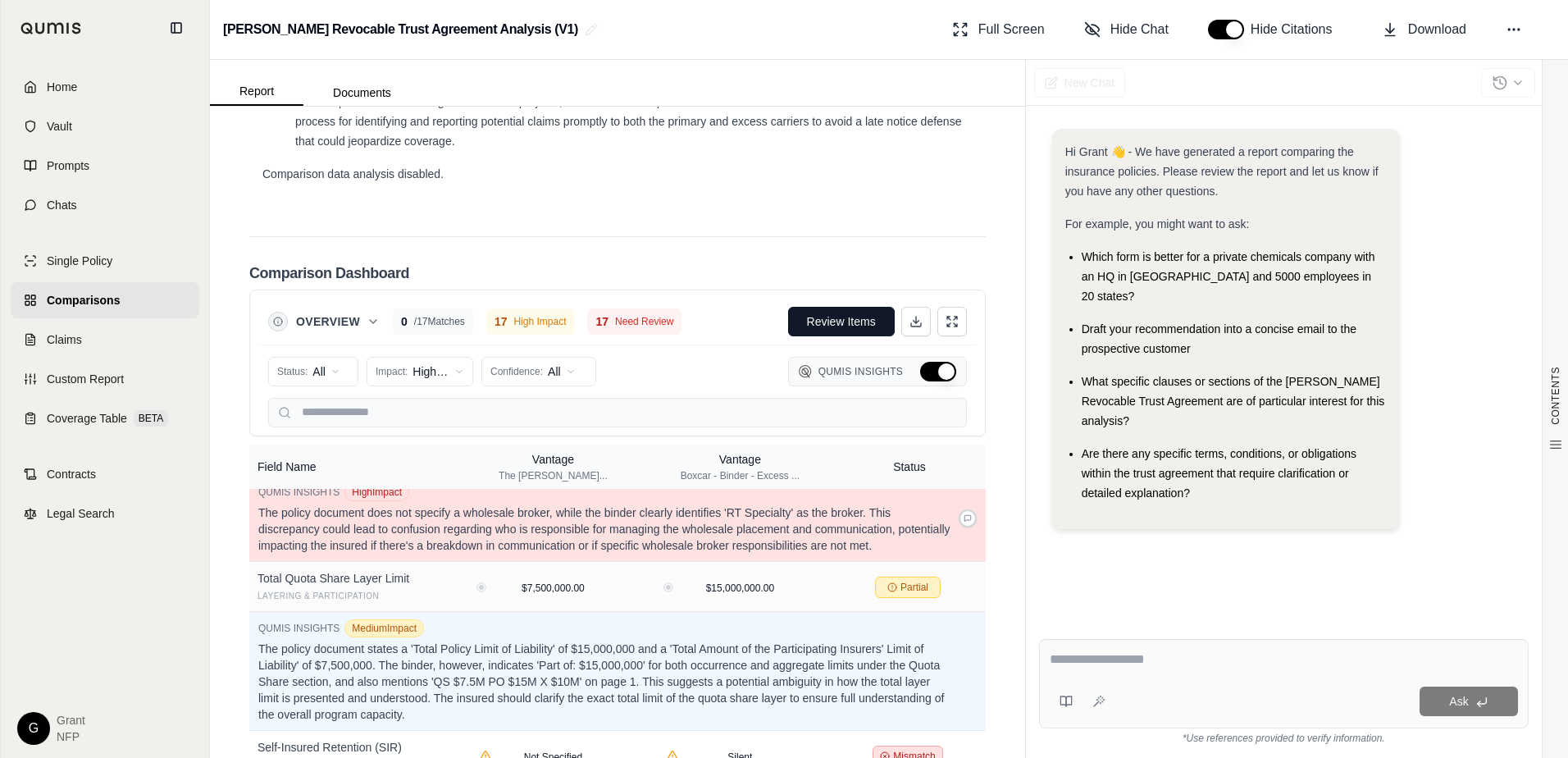
scroll to position [492, 0]
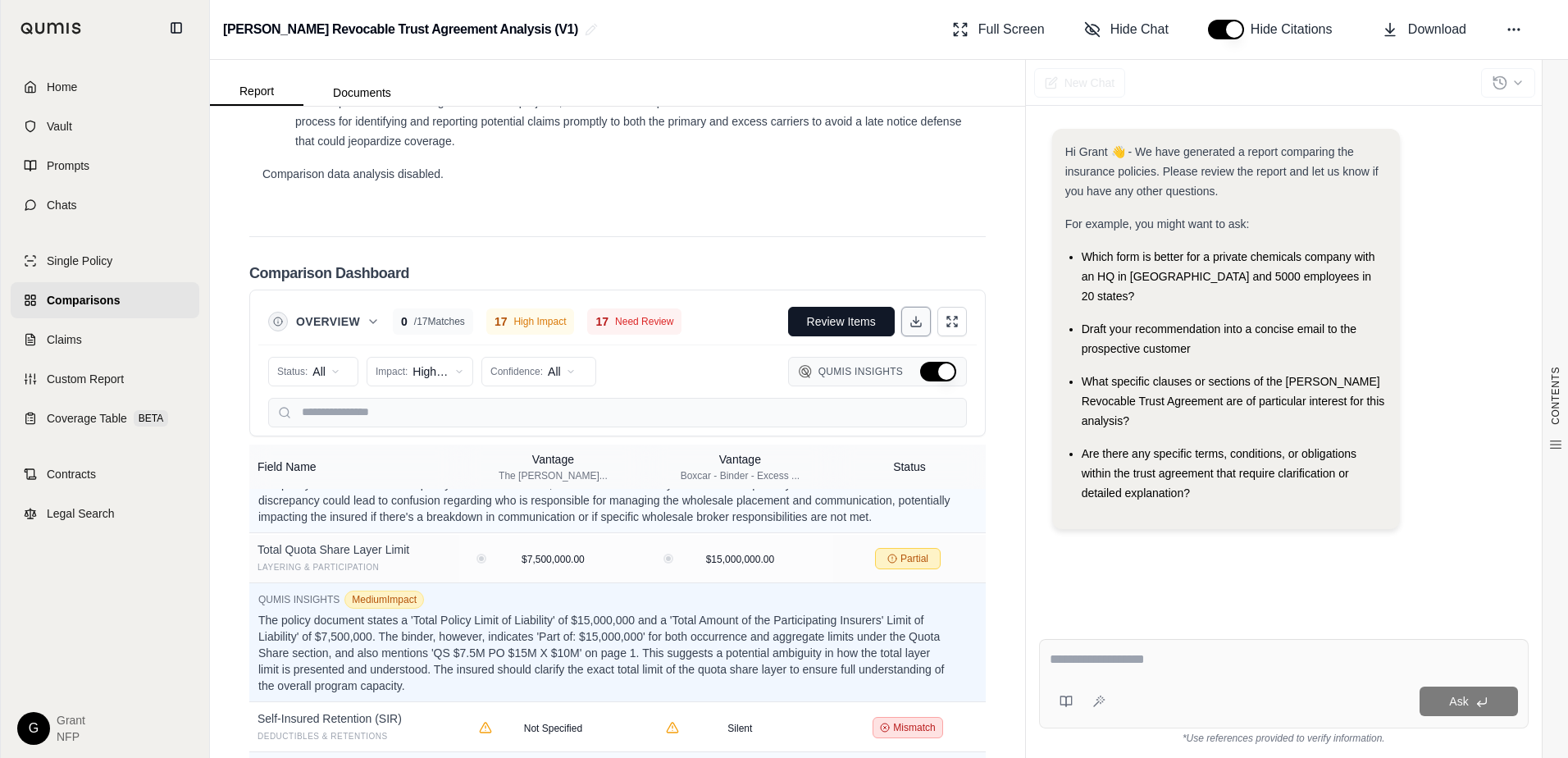
click at [916, 323] on line at bounding box center [916, 320] width 0 height 7
click at [1082, 649] on div "Ask" at bounding box center [1283, 683] width 489 height 89
type textarea "*"
click at [1126, 661] on textarea "**********" at bounding box center [1283, 659] width 468 height 20
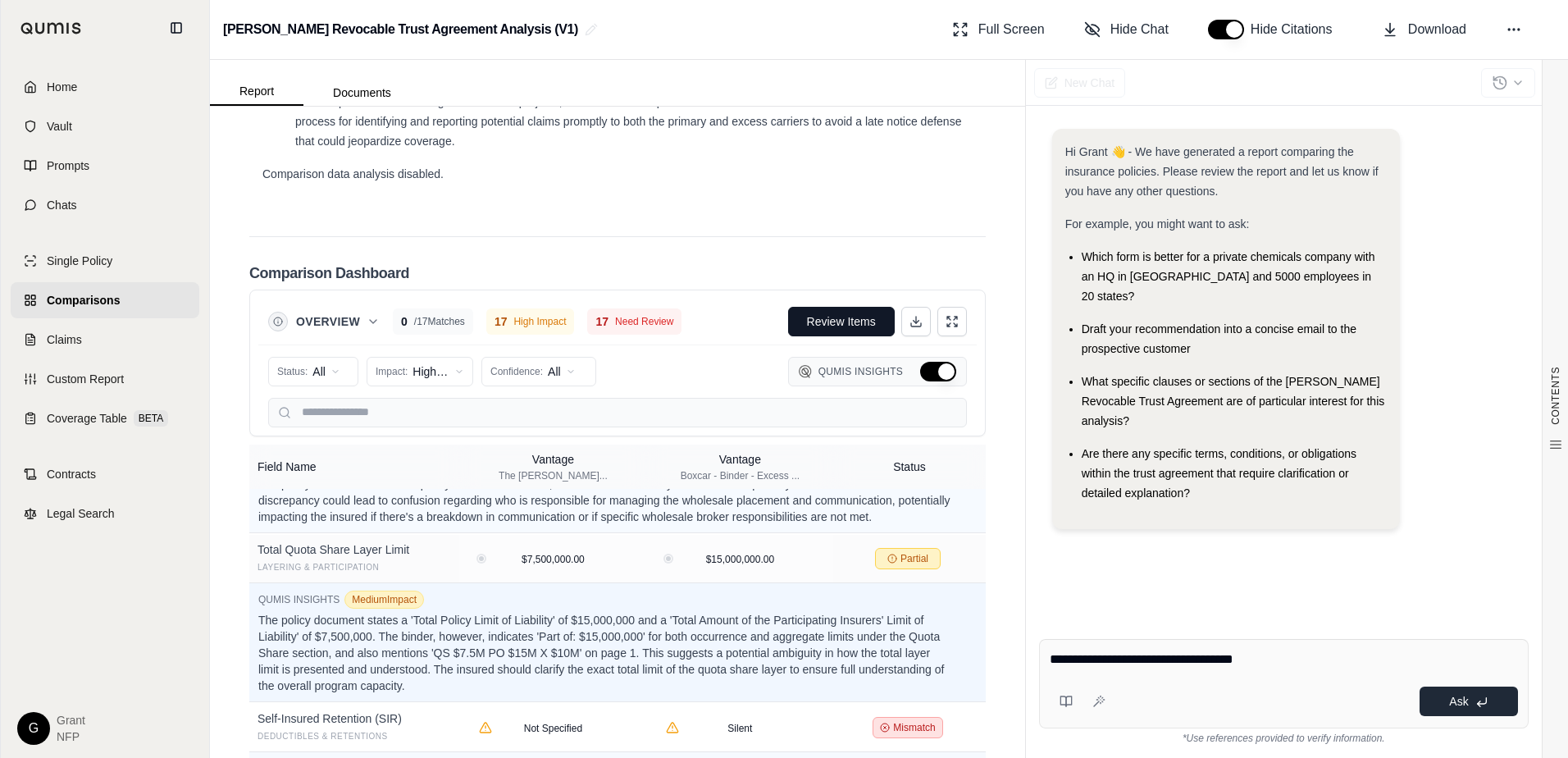
type textarea "**********"
click at [1473, 696] on button "Ask" at bounding box center [1469, 700] width 98 height 29
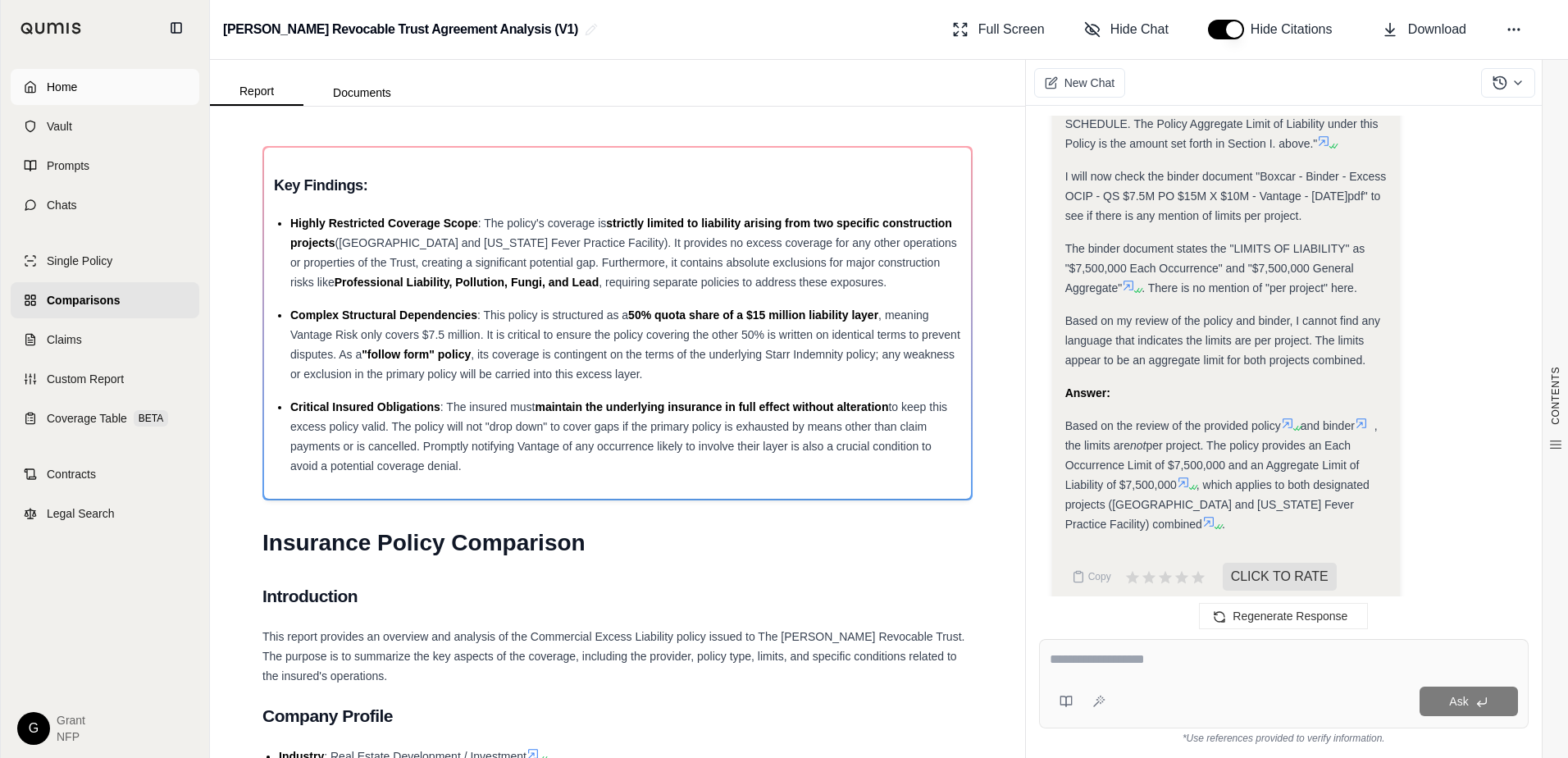
click at [65, 91] on span "Home" at bounding box center [62, 86] width 30 height 16
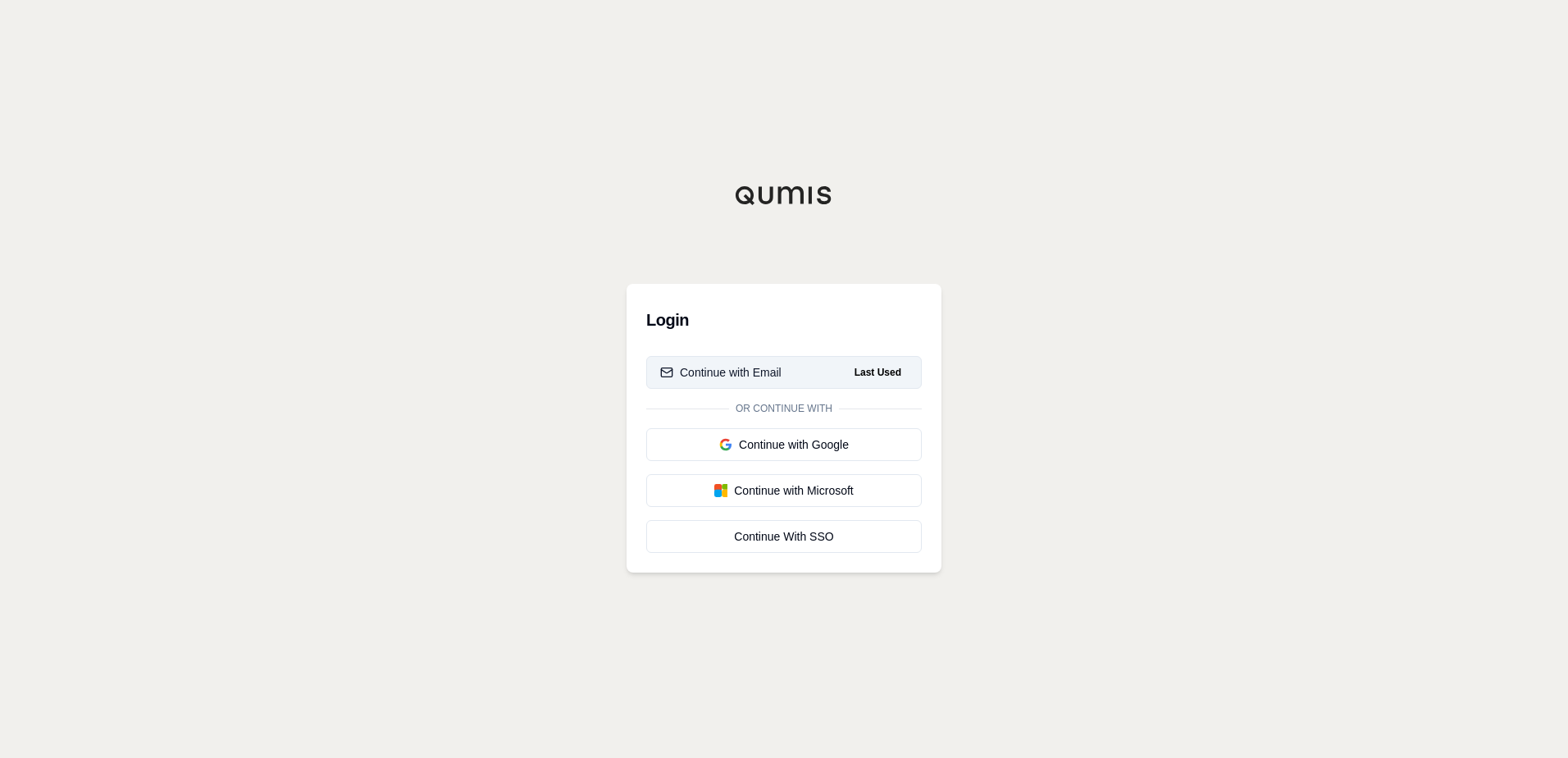
click at [780, 378] on div "Continue with Email" at bounding box center [721, 372] width 121 height 16
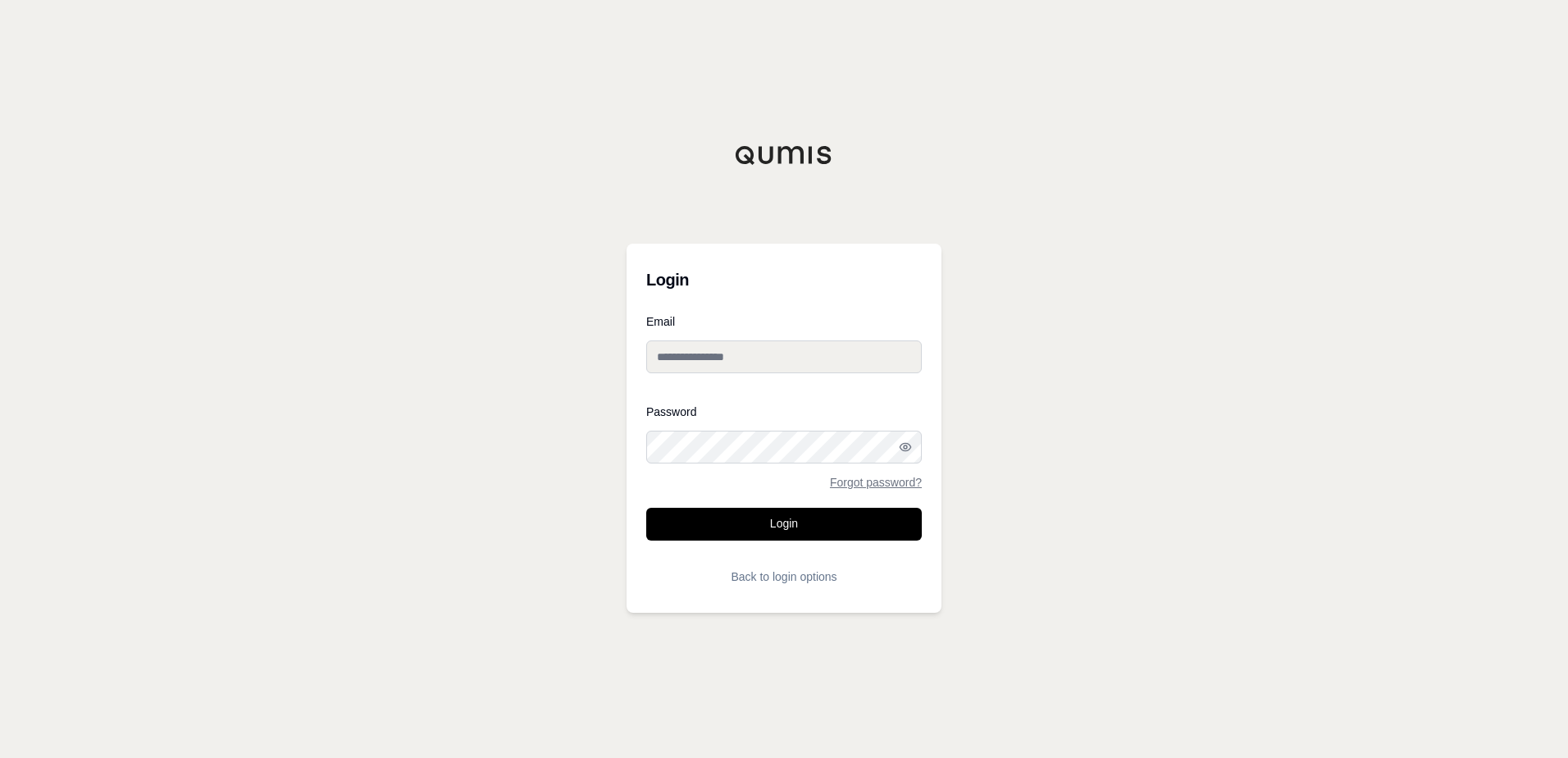
type input "**********"
click at [759, 353] on input "**********" at bounding box center [784, 357] width 275 height 33
click at [1055, 292] on div "**********" at bounding box center [784, 379] width 1568 height 758
click at [767, 530] on button "Login" at bounding box center [784, 523] width 275 height 33
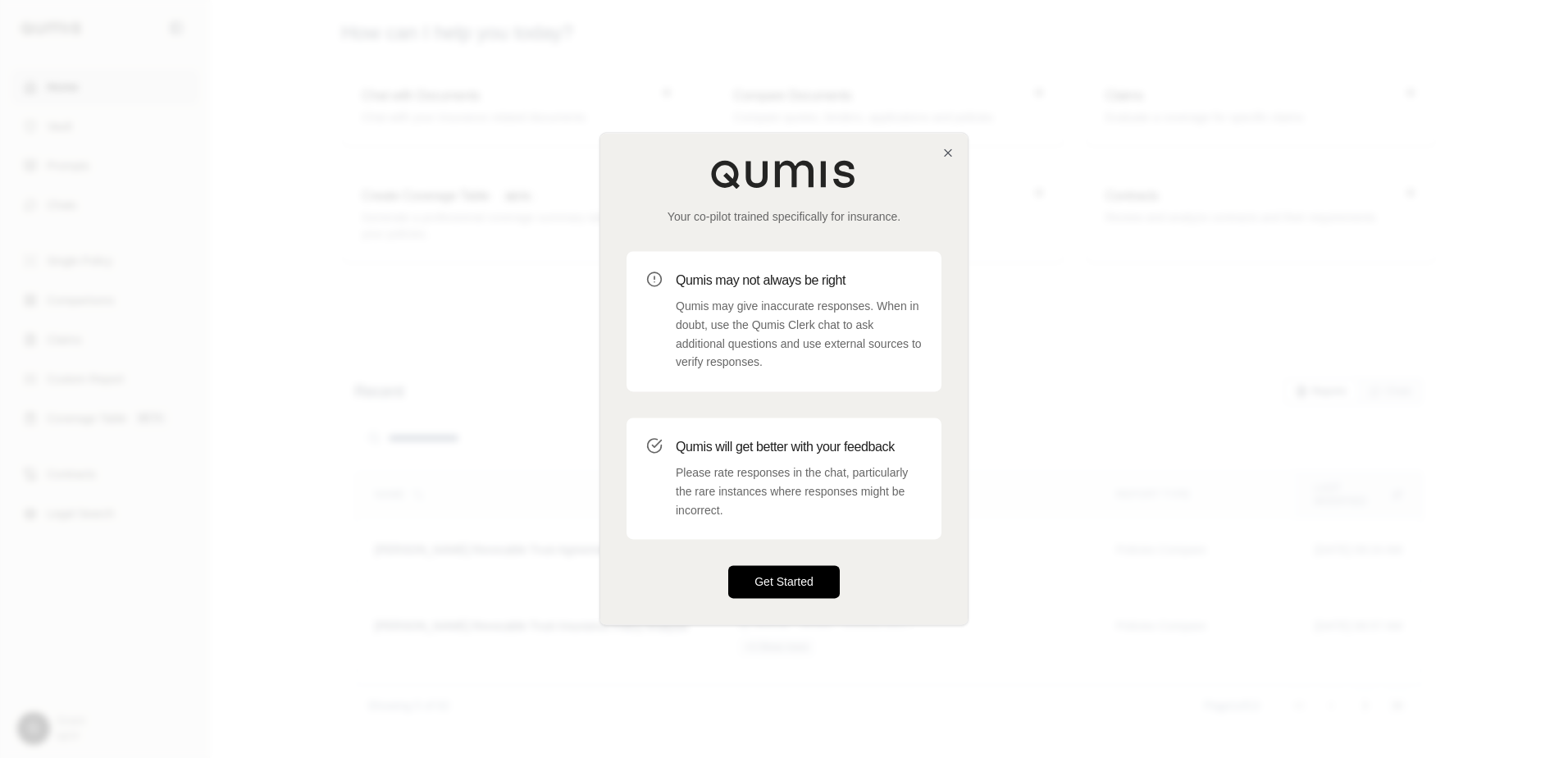
click at [777, 574] on button "Get Started" at bounding box center [784, 582] width 112 height 33
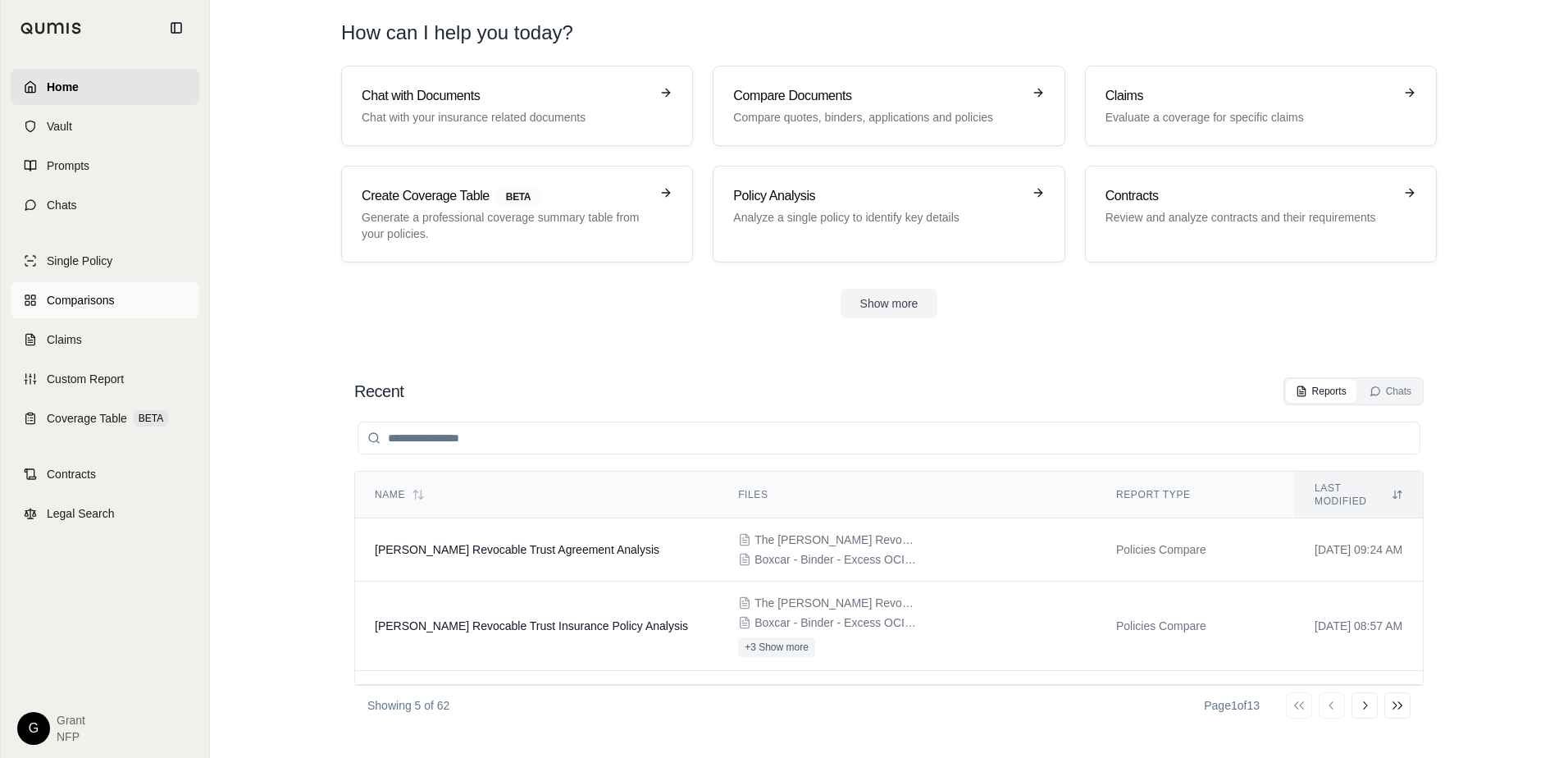
click at [73, 298] on span "Comparisons" at bounding box center [79, 300] width 67 height 16
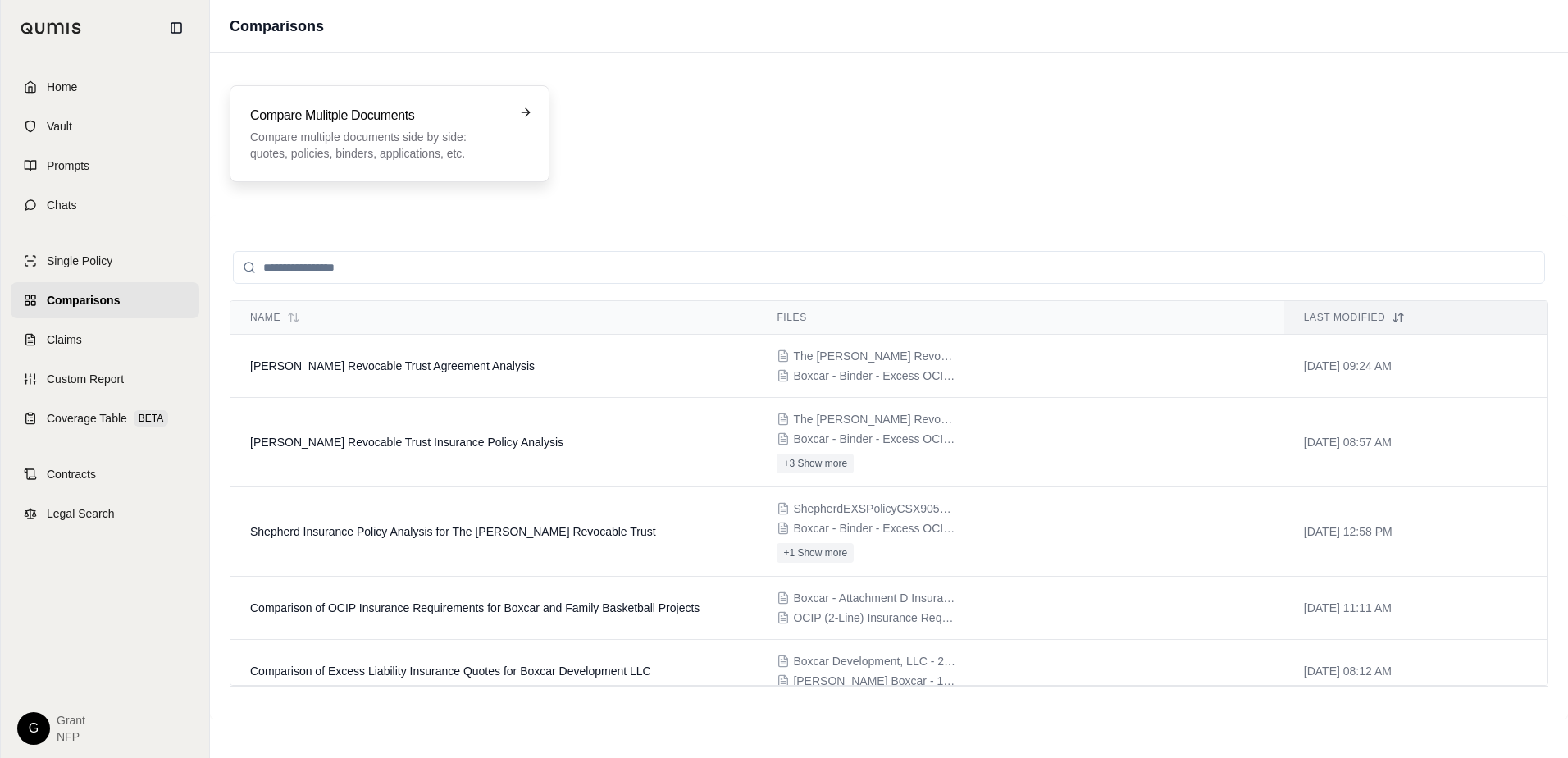
click at [314, 110] on h3 "Compare Mulitple Documents" at bounding box center [378, 115] width 255 height 20
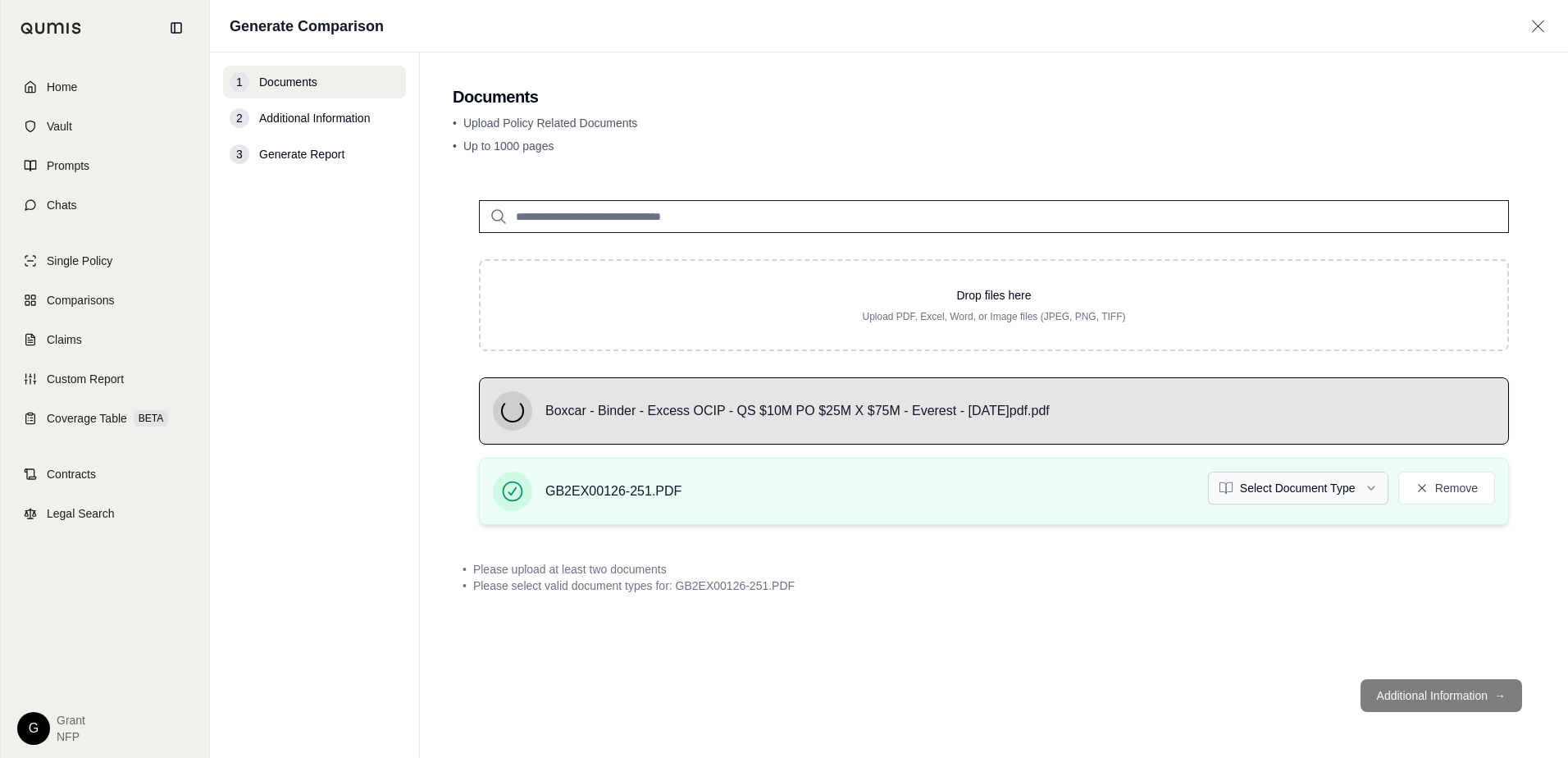
click at [1365, 485] on html "Home Vault Prompts Chats Single Policy Comparisons Claims Custom Report Coverag…" at bounding box center [784, 379] width 1568 height 758
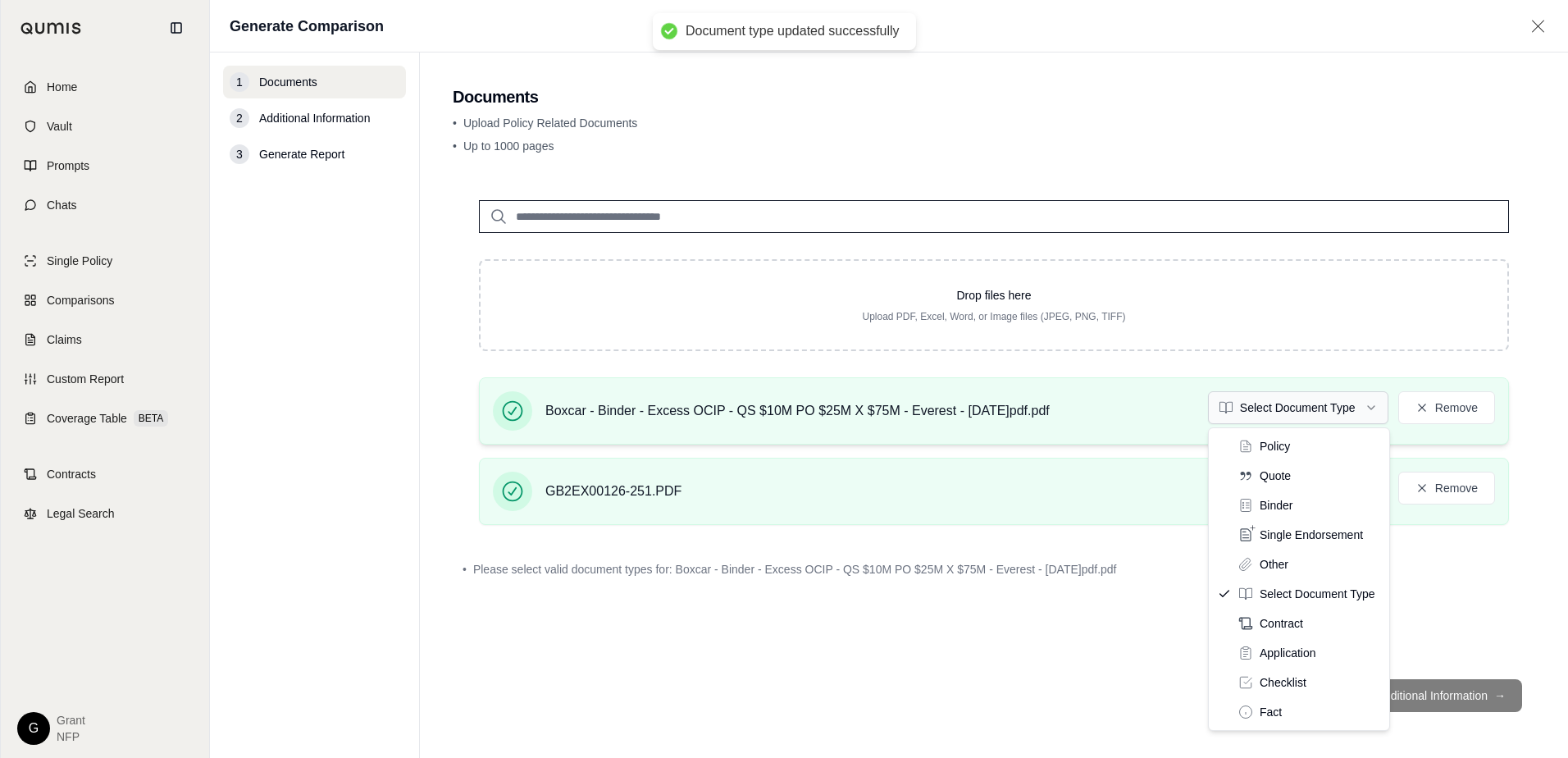
click at [1310, 414] on html "Document type updated successfully Home Vault Prompts Chats Single Policy Compa…" at bounding box center [784, 379] width 1568 height 758
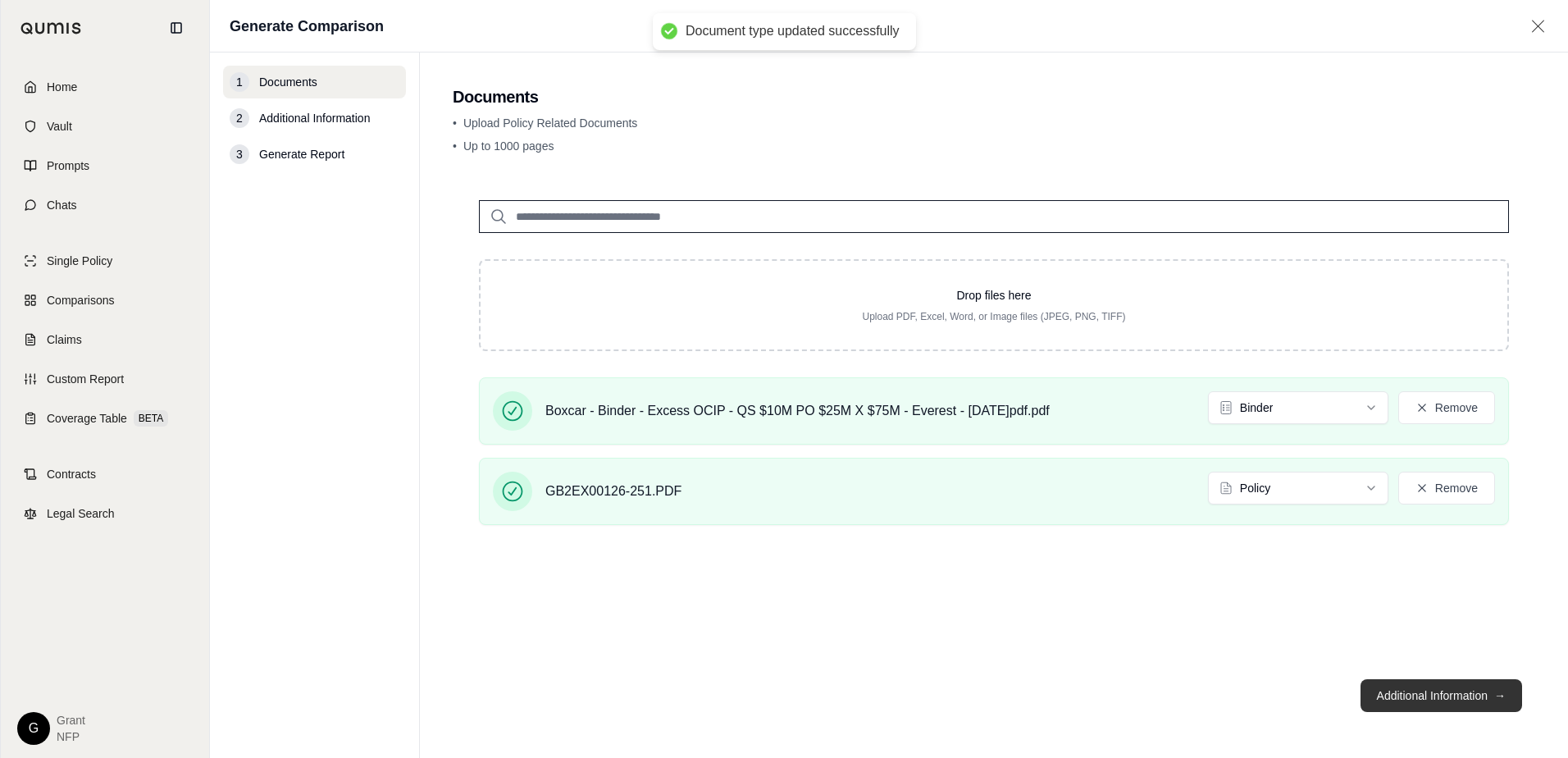
click at [1425, 696] on button "Additional Information →" at bounding box center [1441, 696] width 162 height 33
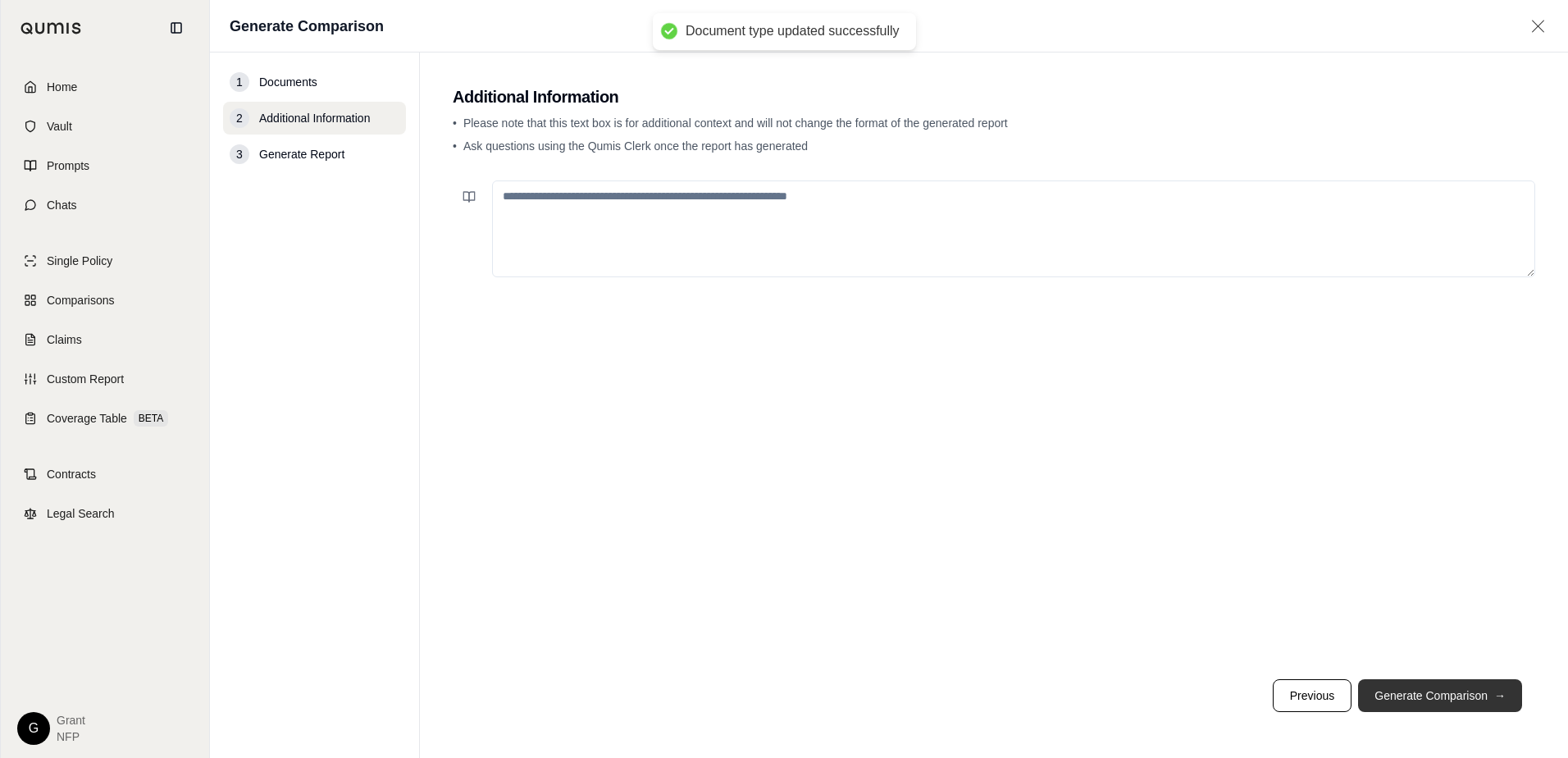
click at [1425, 698] on button "Generate Comparison →" at bounding box center [1439, 696] width 164 height 33
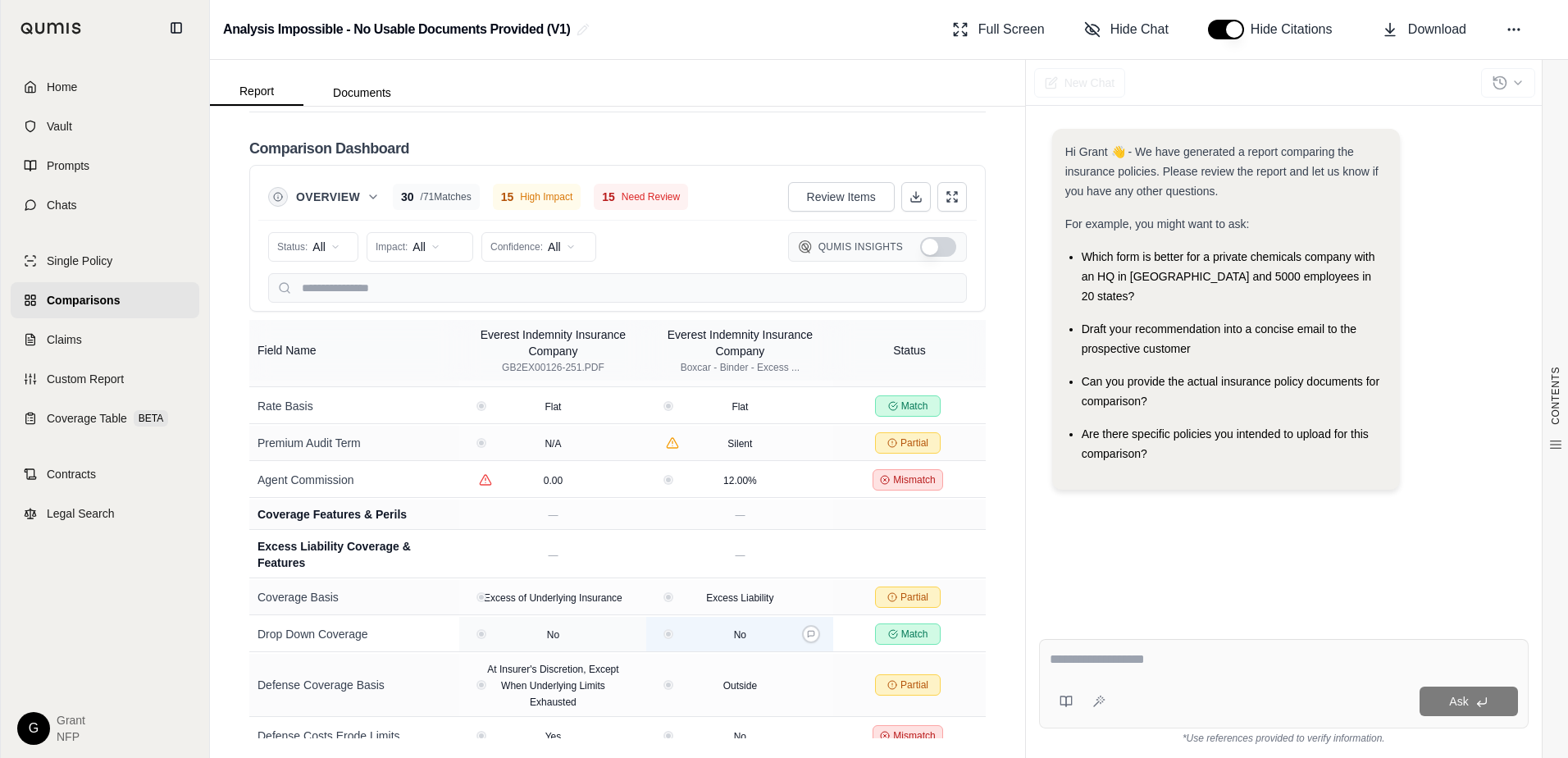
scroll to position [1313, 0]
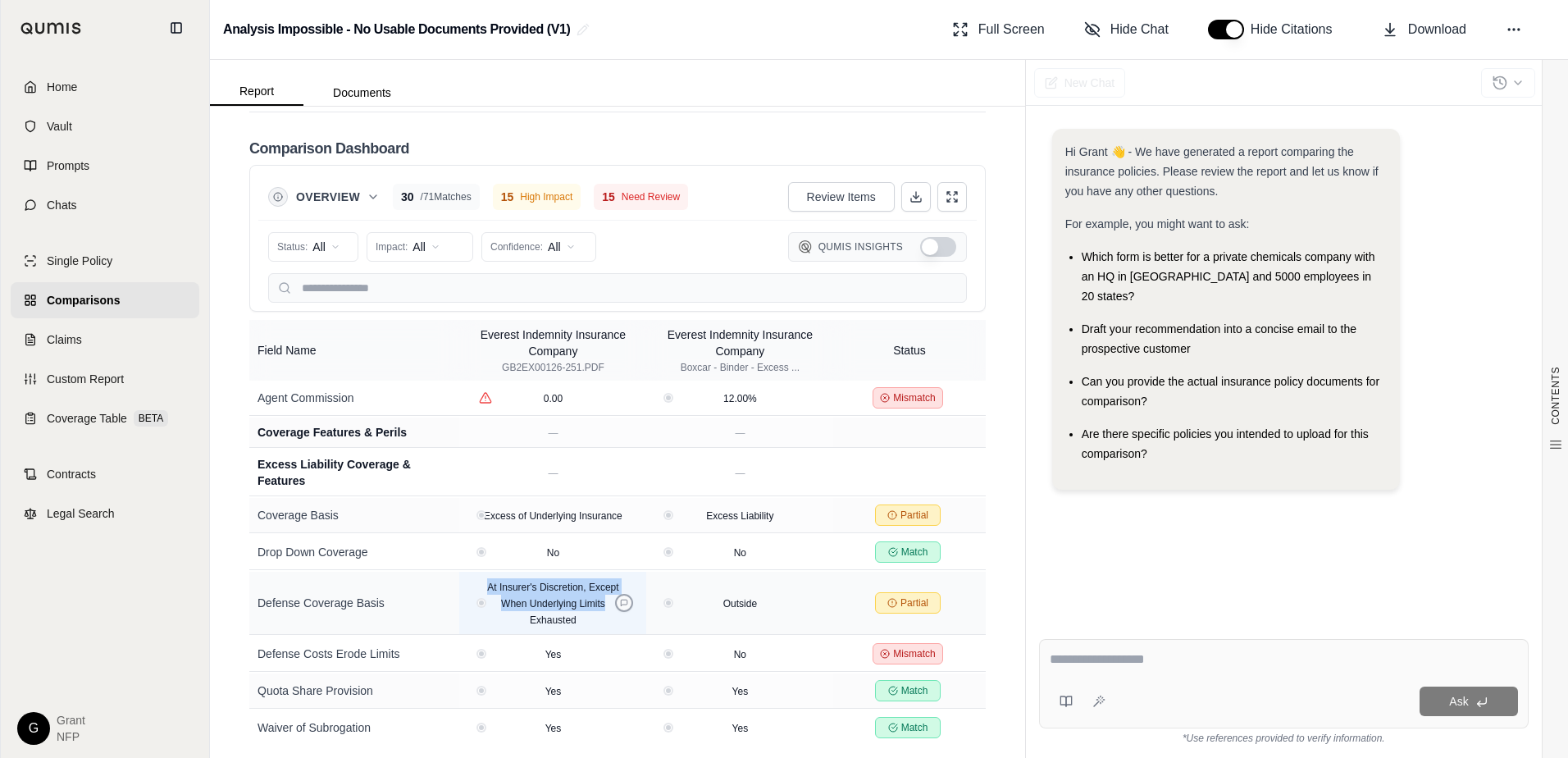
click at [612, 627] on div "At Insurer's Discretion, Except When Underlying Limits Exhausted" at bounding box center [553, 603] width 174 height 49
drag, startPoint x: 612, startPoint y: 627, endPoint x: 574, endPoint y: 643, distance: 41.2
click at [574, 627] on div "At Insurer's Discretion, Except When Underlying Limits Exhausted" at bounding box center [553, 603] width 157 height 49
drag, startPoint x: 561, startPoint y: 634, endPoint x: 476, endPoint y: 608, distance: 88.9
click at [476, 608] on div "At Insurer's Discretion, Except When Underlying Limits Exhausted" at bounding box center [553, 603] width 157 height 49
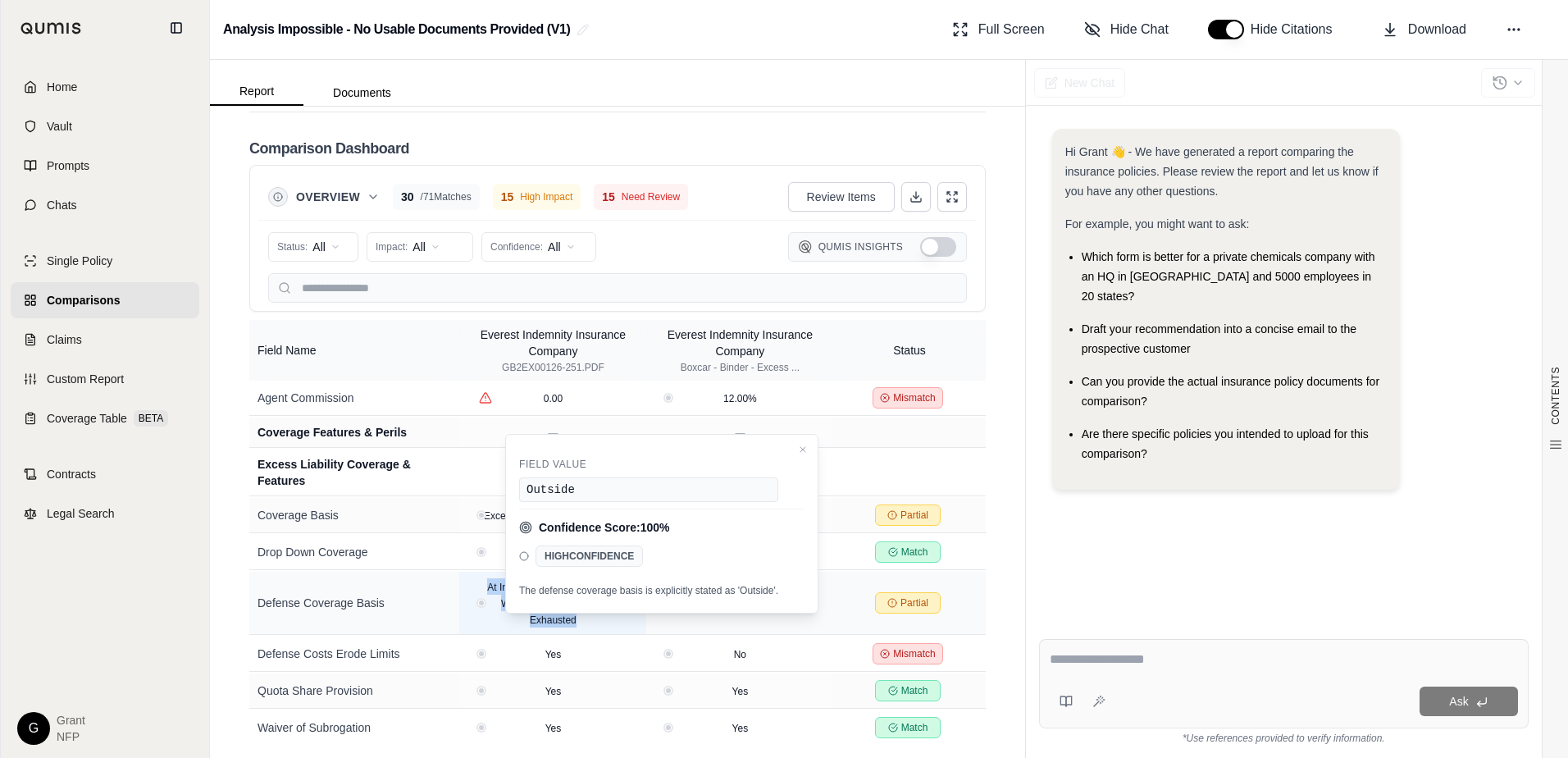
click at [625, 627] on div "At Insurer's Discretion, Except When Underlying Limits Exhausted" at bounding box center [553, 603] width 157 height 49
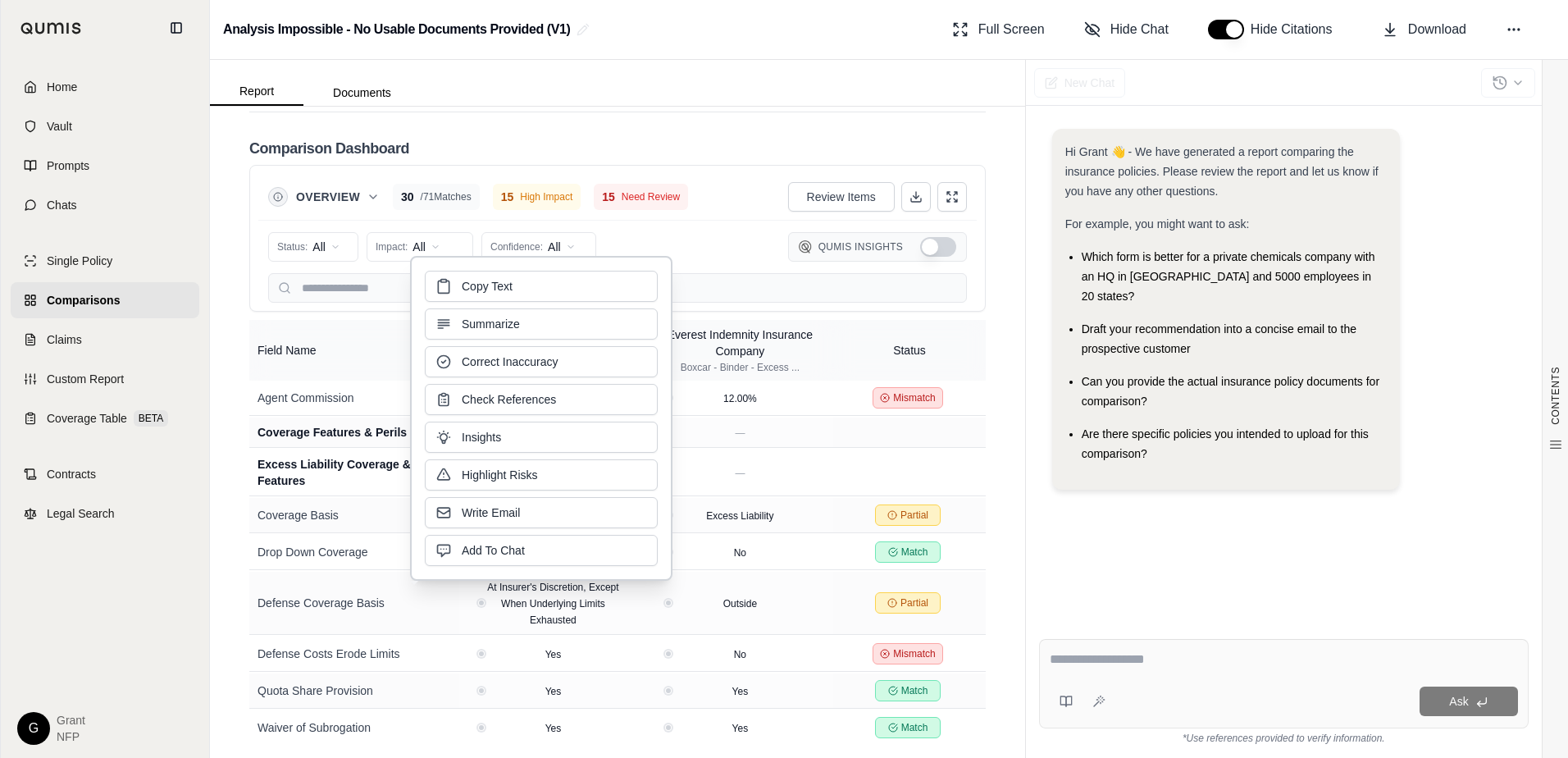
click at [220, 643] on div "CONTENTS Table of Contents Key Findings: INSURANCE POLICY COMPARISON Introducti…" at bounding box center [617, 432] width 815 height 651
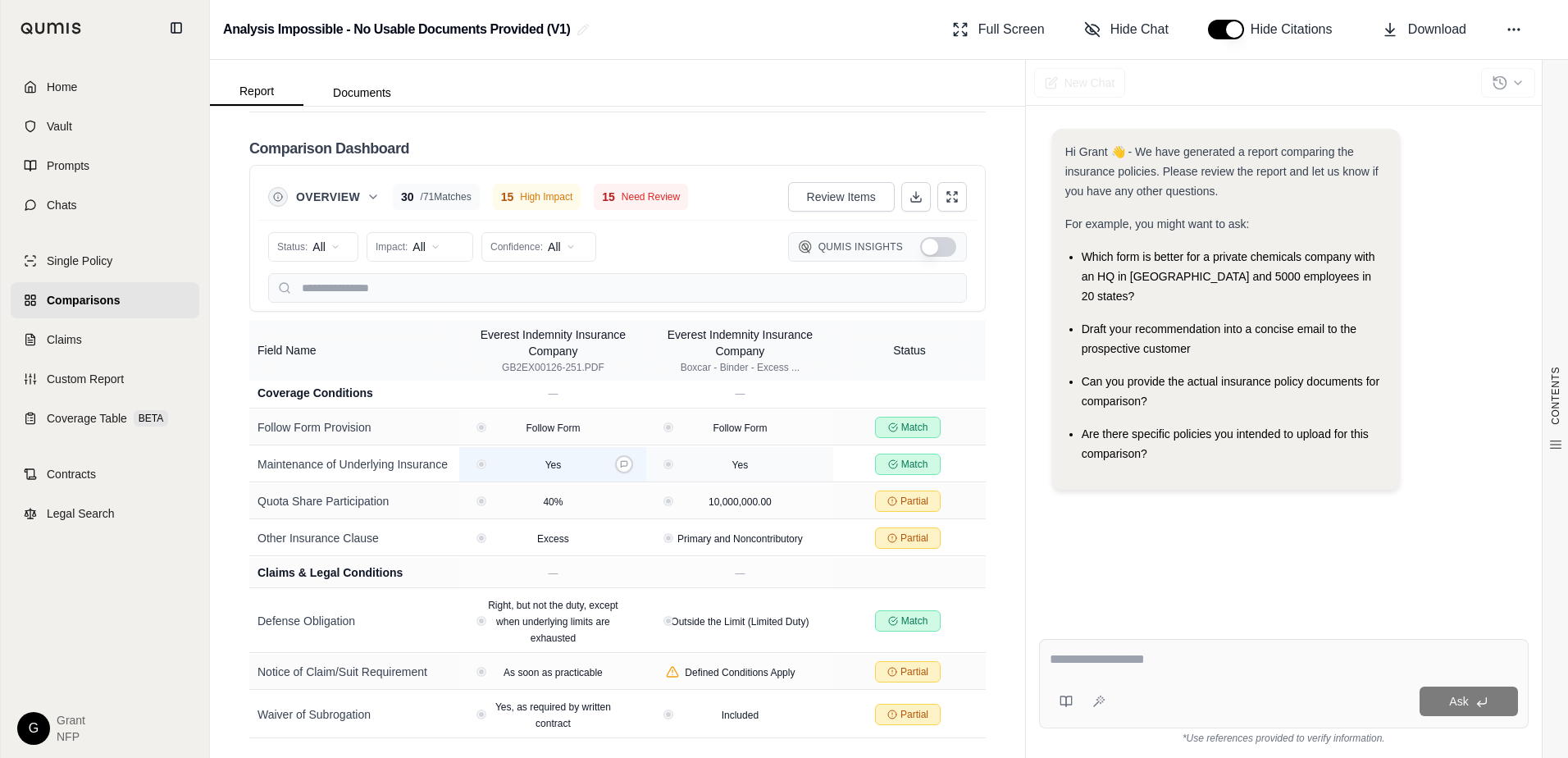
scroll to position [2459, 0]
click at [909, 195] on icon at bounding box center [916, 197] width 13 height 13
